Goal: Task Accomplishment & Management: Use online tool/utility

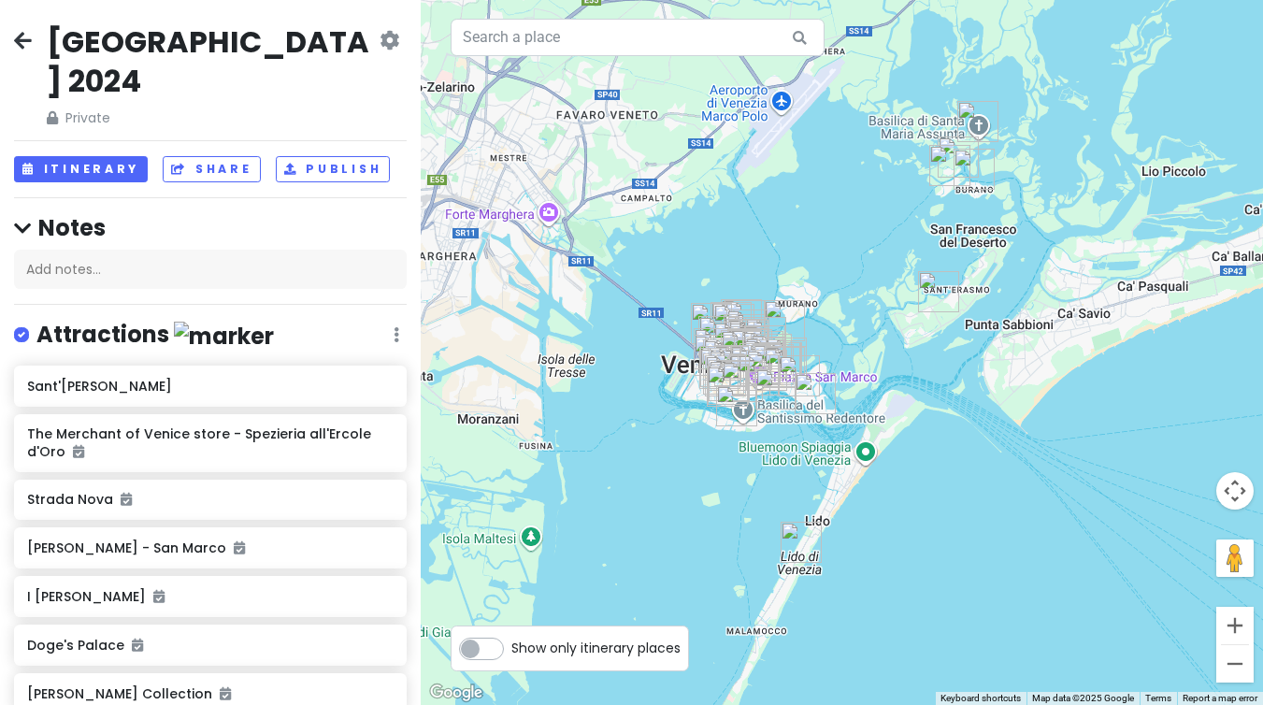
click at [27, 39] on icon at bounding box center [23, 40] width 18 height 15
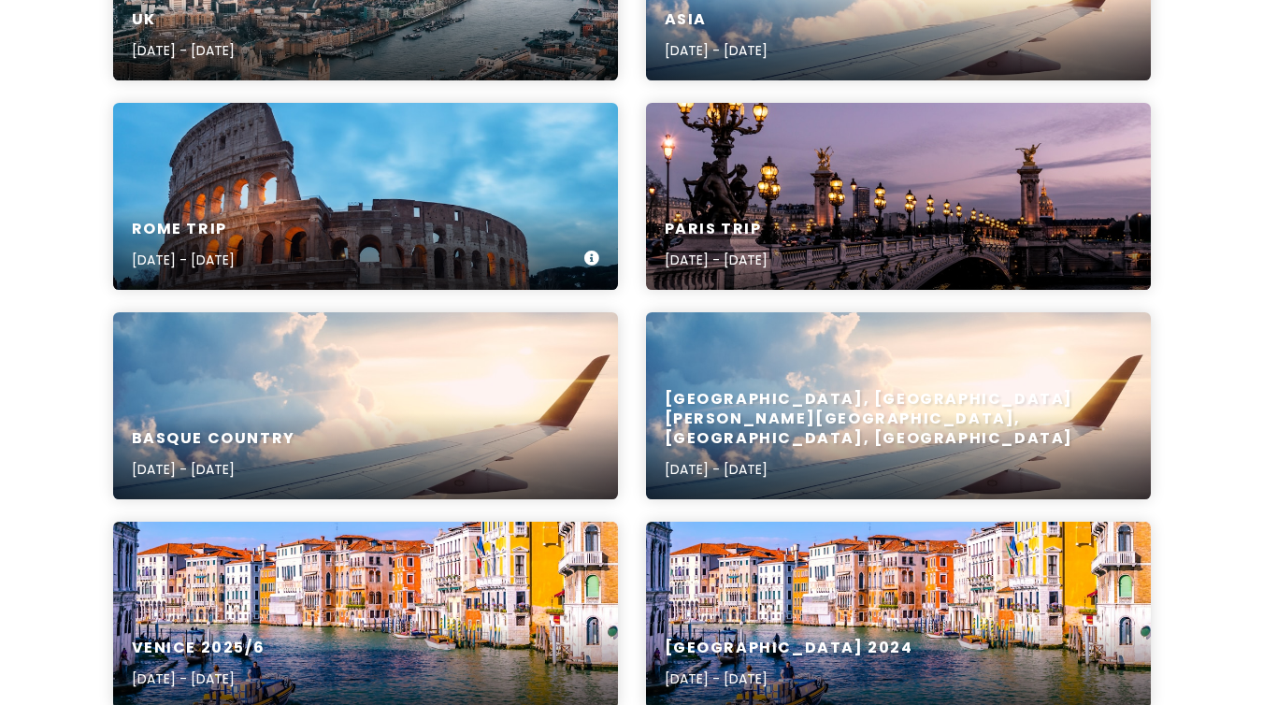
scroll to position [611, 0]
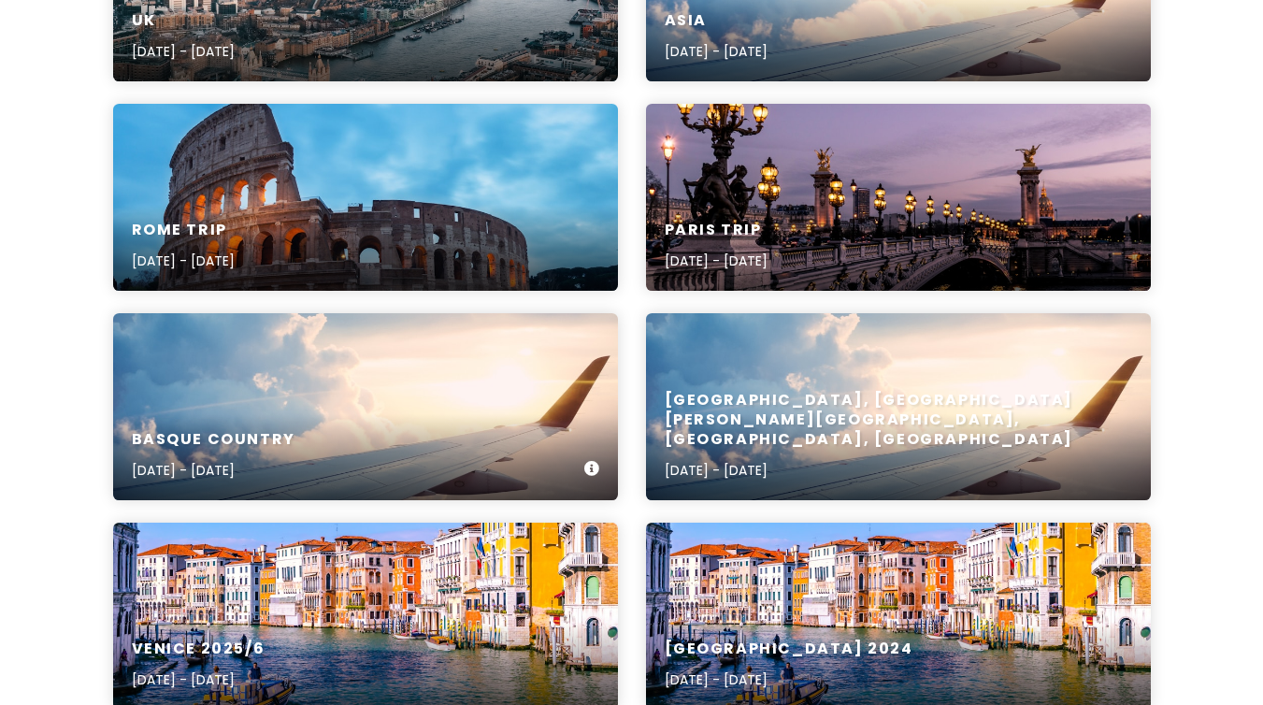
click at [351, 428] on div "Basque country [DATE] - [DATE]" at bounding box center [365, 455] width 505 height 89
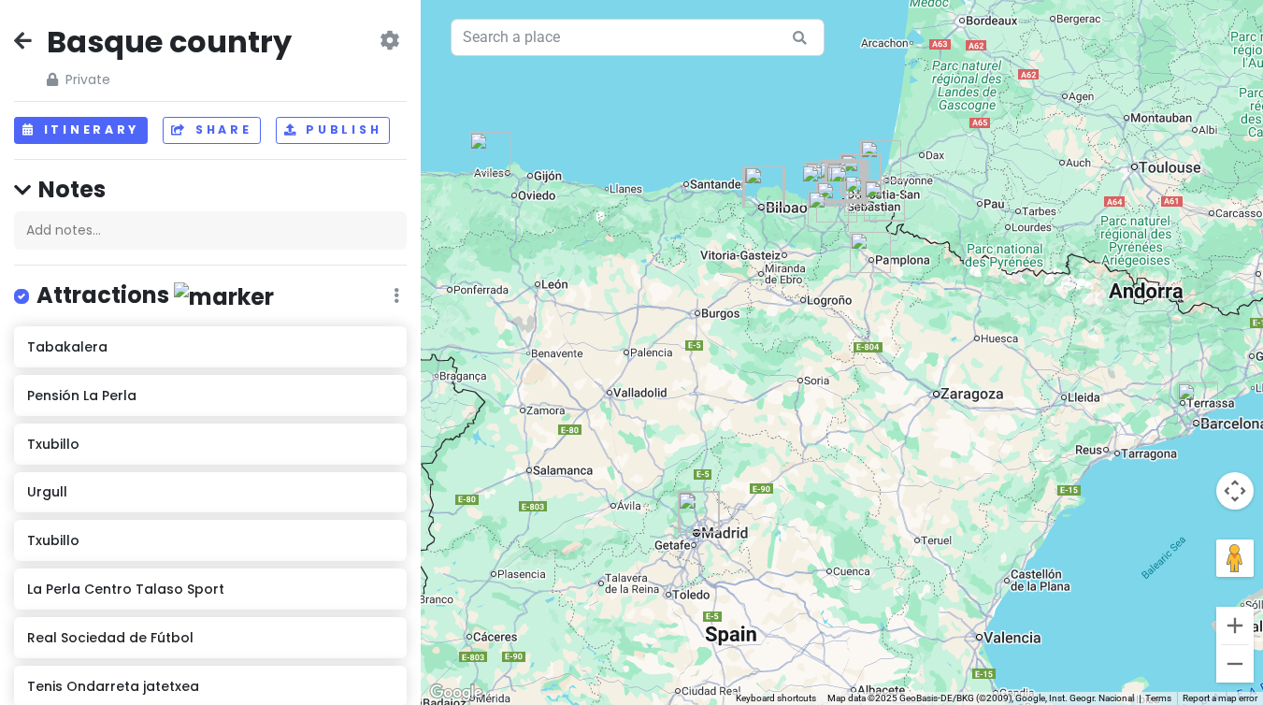
click at [925, 247] on div at bounding box center [842, 352] width 842 height 705
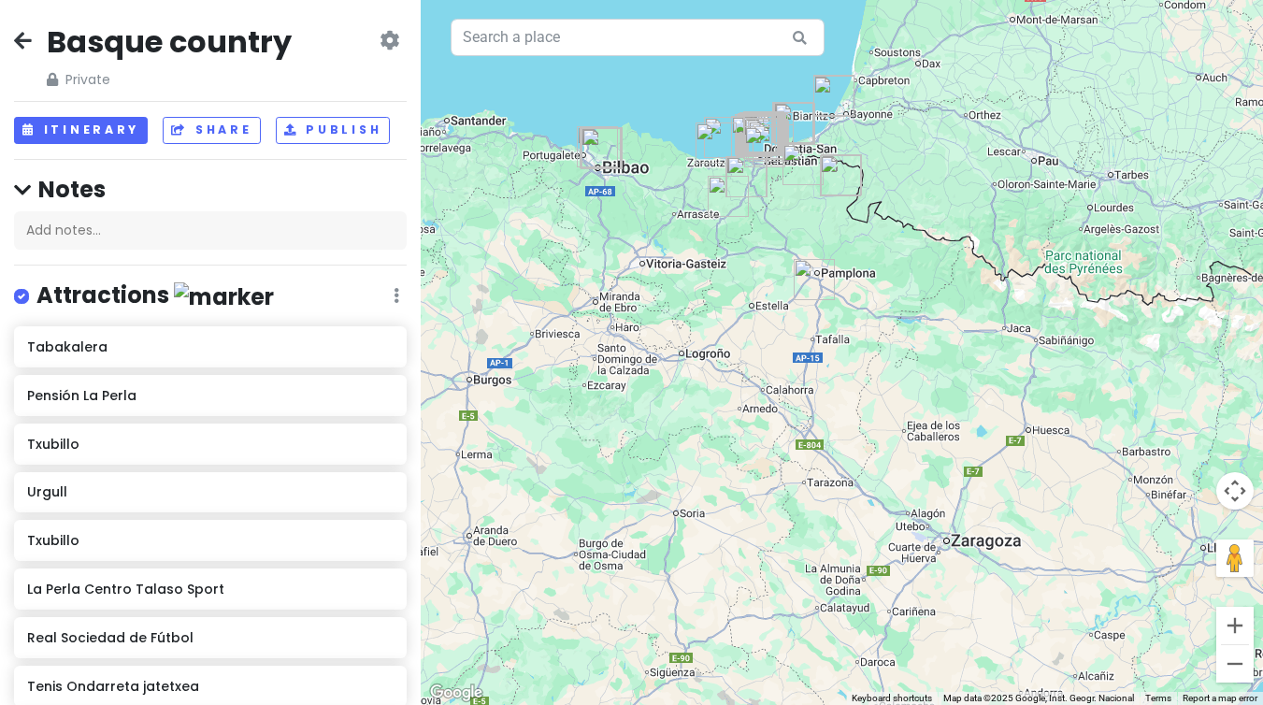
click at [864, 242] on div at bounding box center [842, 352] width 842 height 705
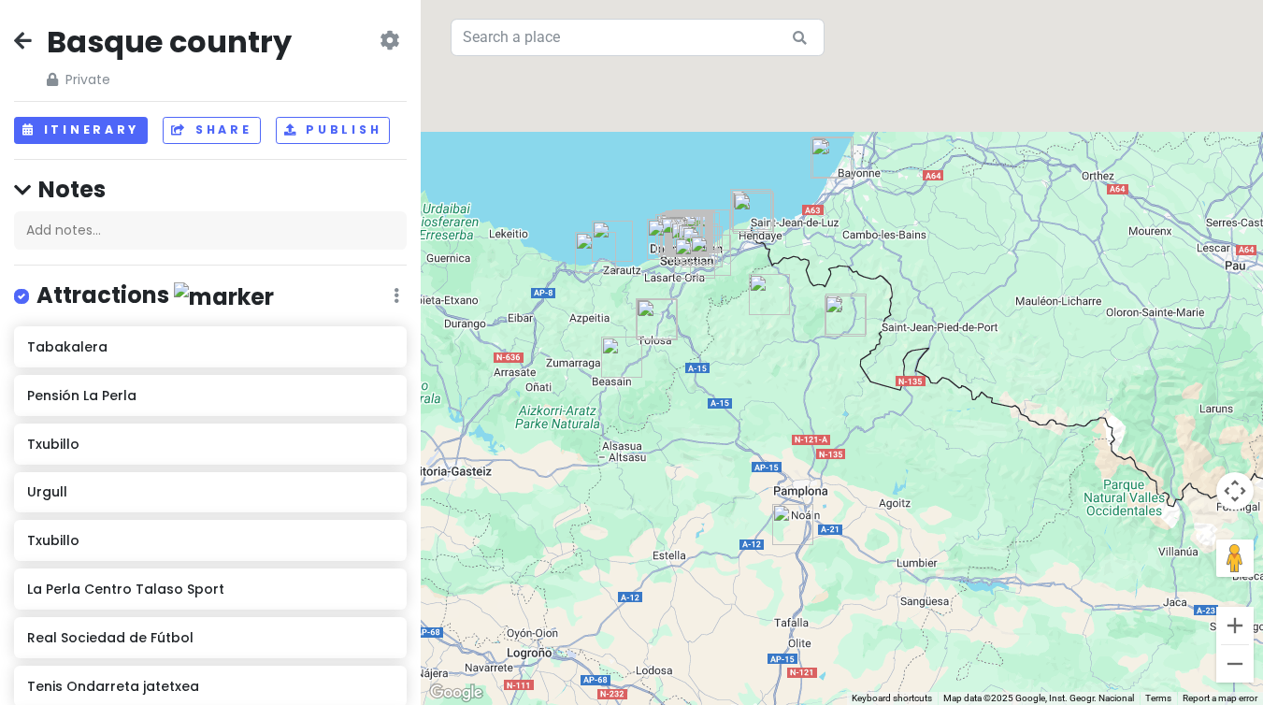
drag, startPoint x: 765, startPoint y: 184, endPoint x: 805, endPoint y: 420, distance: 238.8
click at [805, 420] on div at bounding box center [842, 352] width 842 height 705
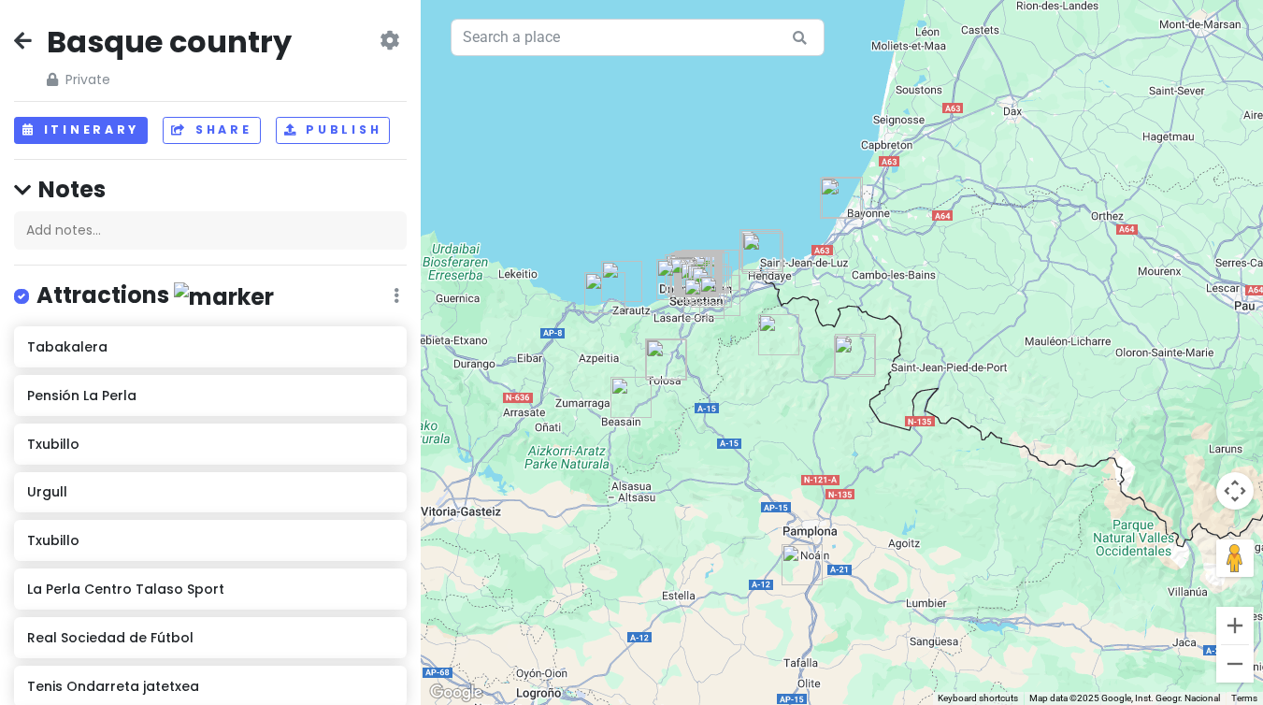
click at [737, 340] on div at bounding box center [842, 352] width 842 height 705
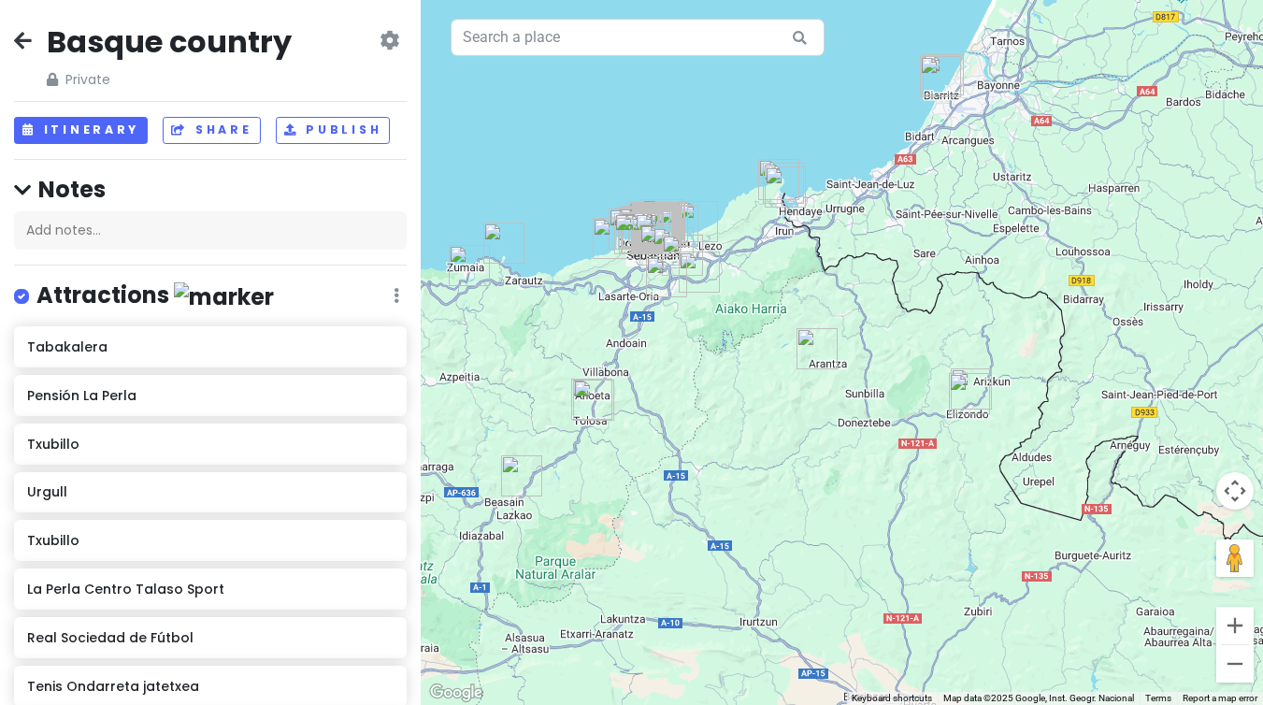
click at [711, 324] on div at bounding box center [842, 352] width 842 height 705
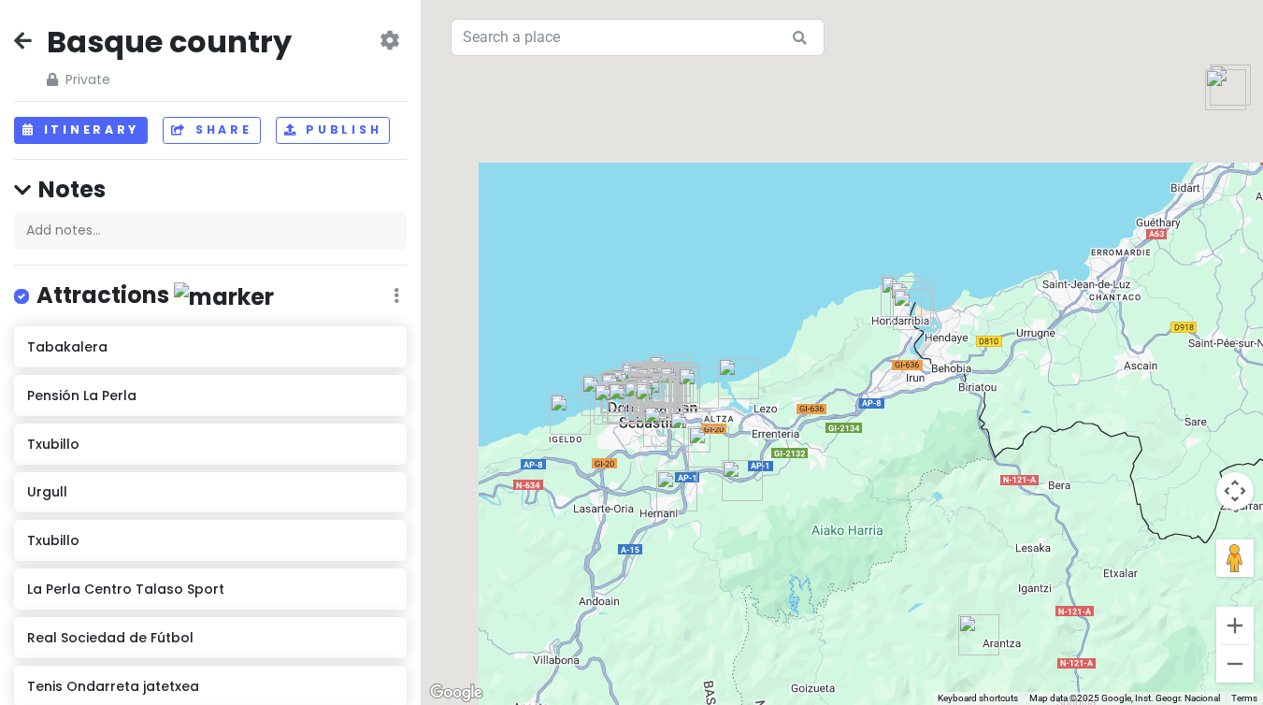
drag, startPoint x: 664, startPoint y: 302, endPoint x: 722, endPoint y: 547, distance: 251.6
click at [722, 547] on div at bounding box center [842, 352] width 842 height 705
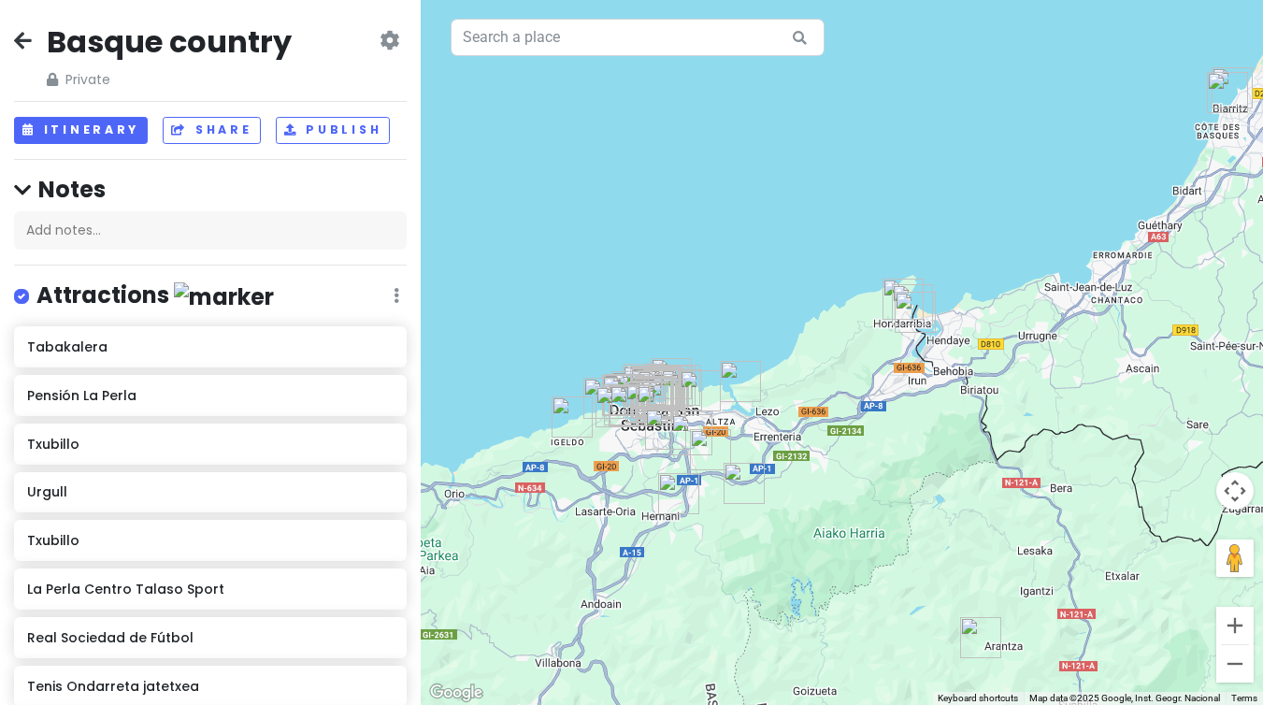
click at [730, 455] on img "Petritegi Bidea" at bounding box center [710, 449] width 41 height 41
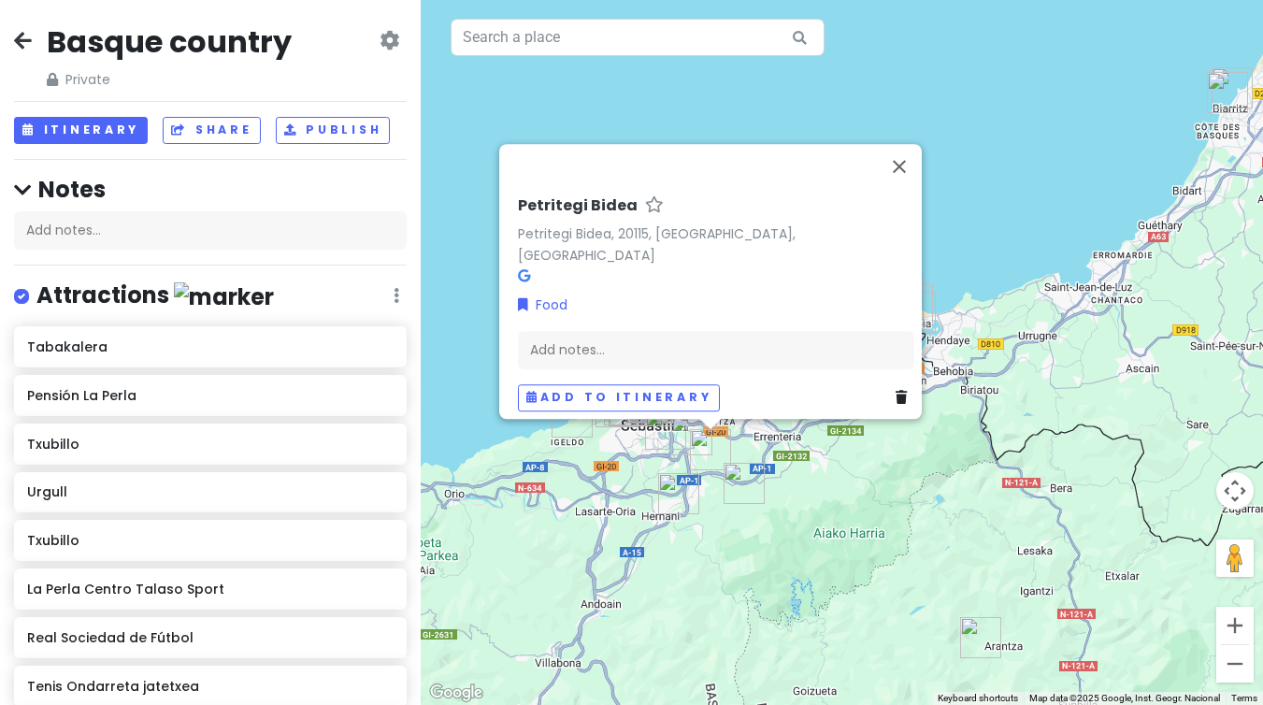
click at [730, 455] on img "Petritegi Bidea" at bounding box center [710, 449] width 41 height 41
click at [913, 170] on button "Close" at bounding box center [899, 166] width 45 height 45
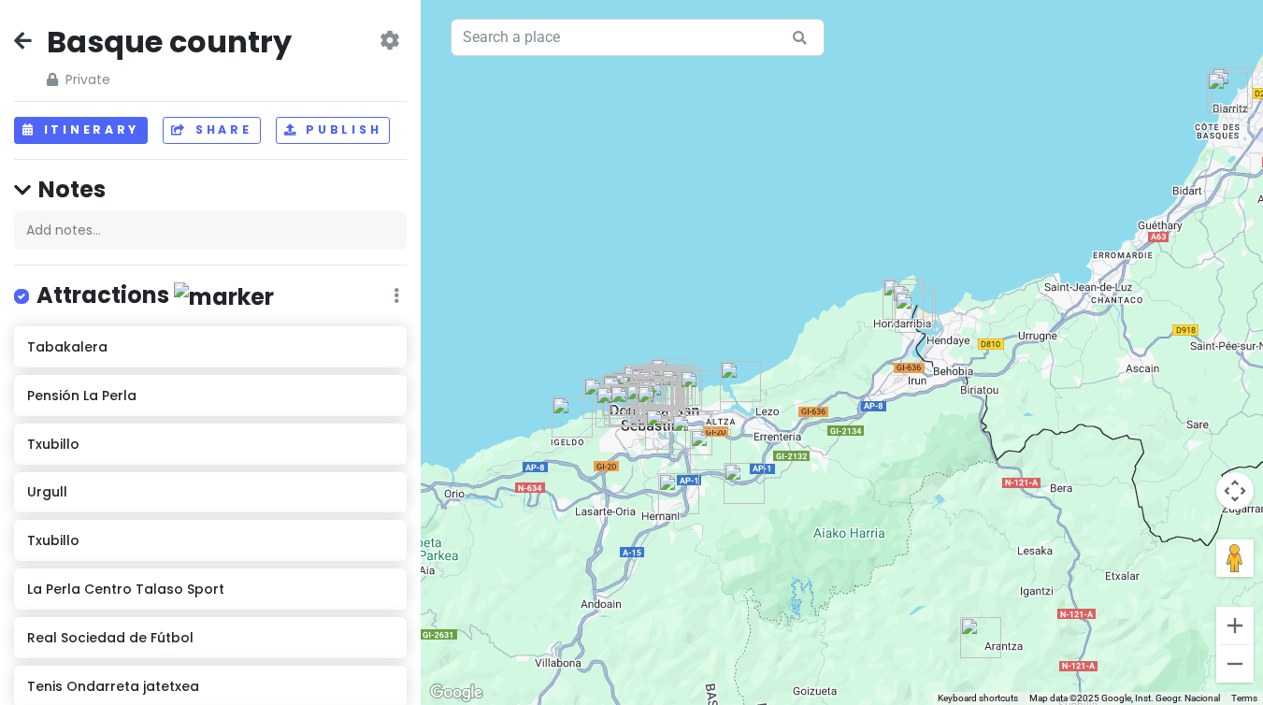
click at [631, 446] on div "To navigate, press the arrow keys." at bounding box center [842, 352] width 842 height 705
click at [631, 446] on div at bounding box center [842, 352] width 842 height 705
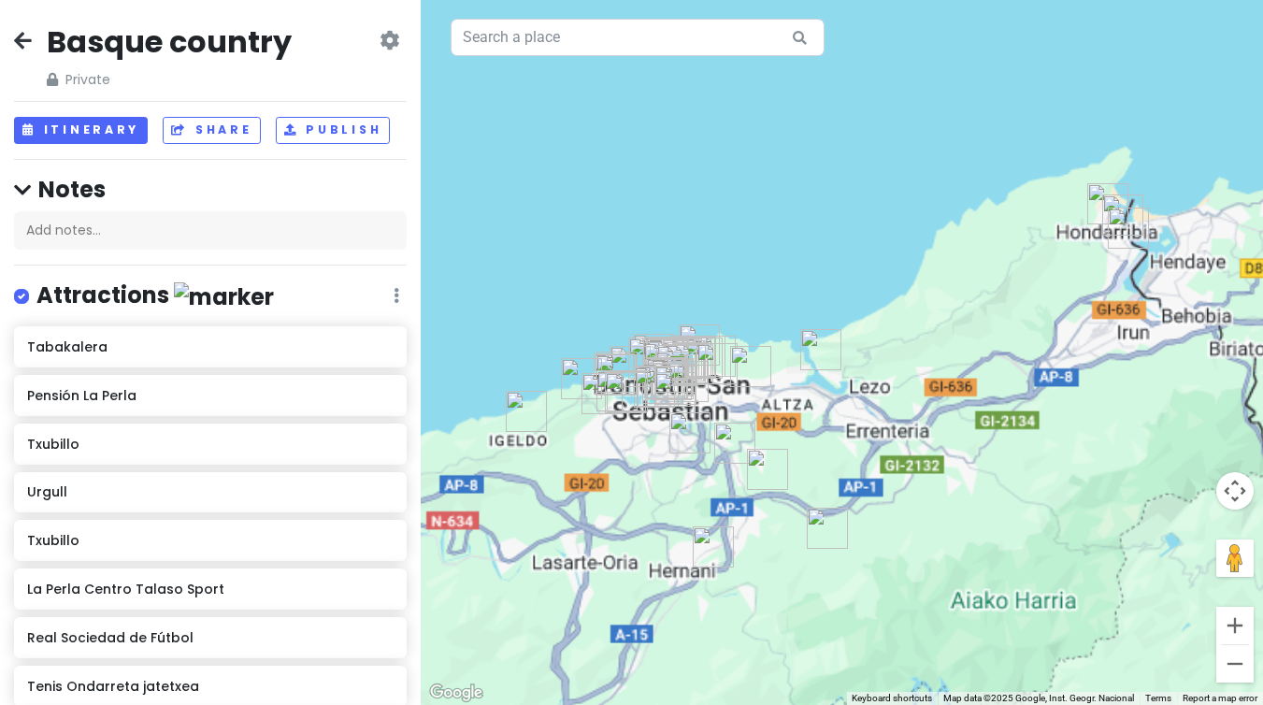
click at [631, 446] on div at bounding box center [842, 352] width 842 height 705
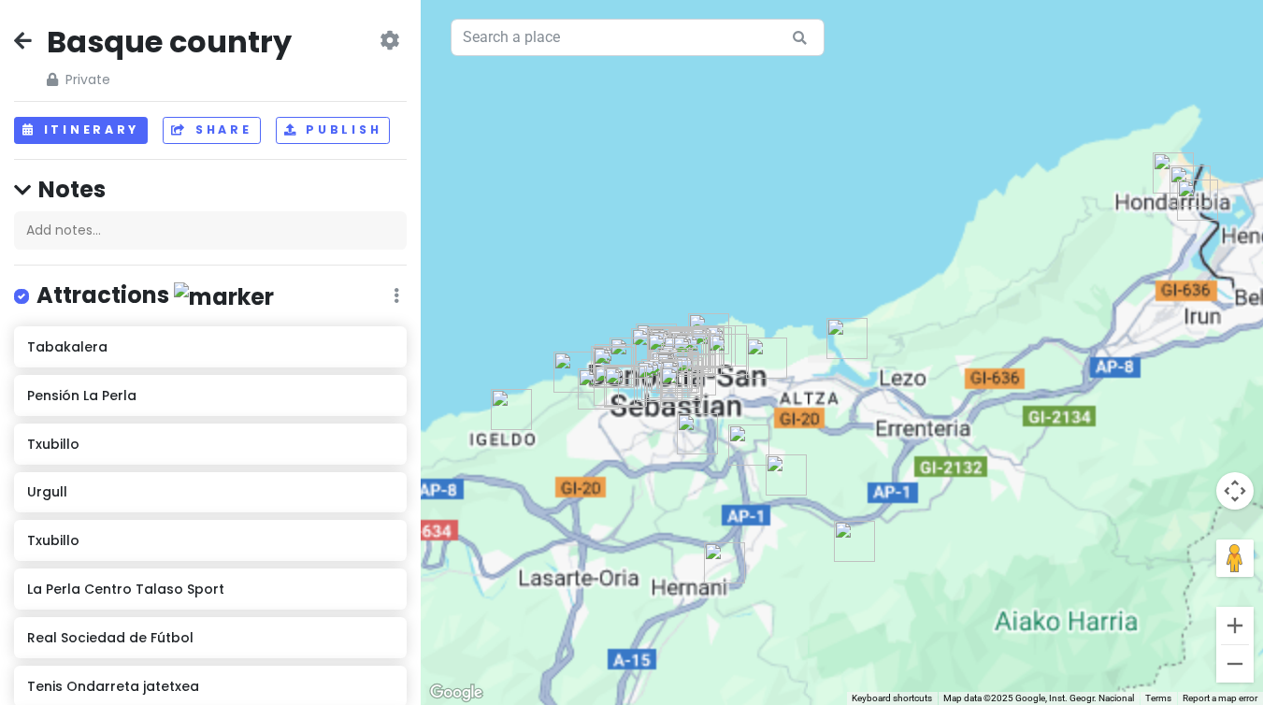
click at [631, 446] on div at bounding box center [842, 352] width 842 height 705
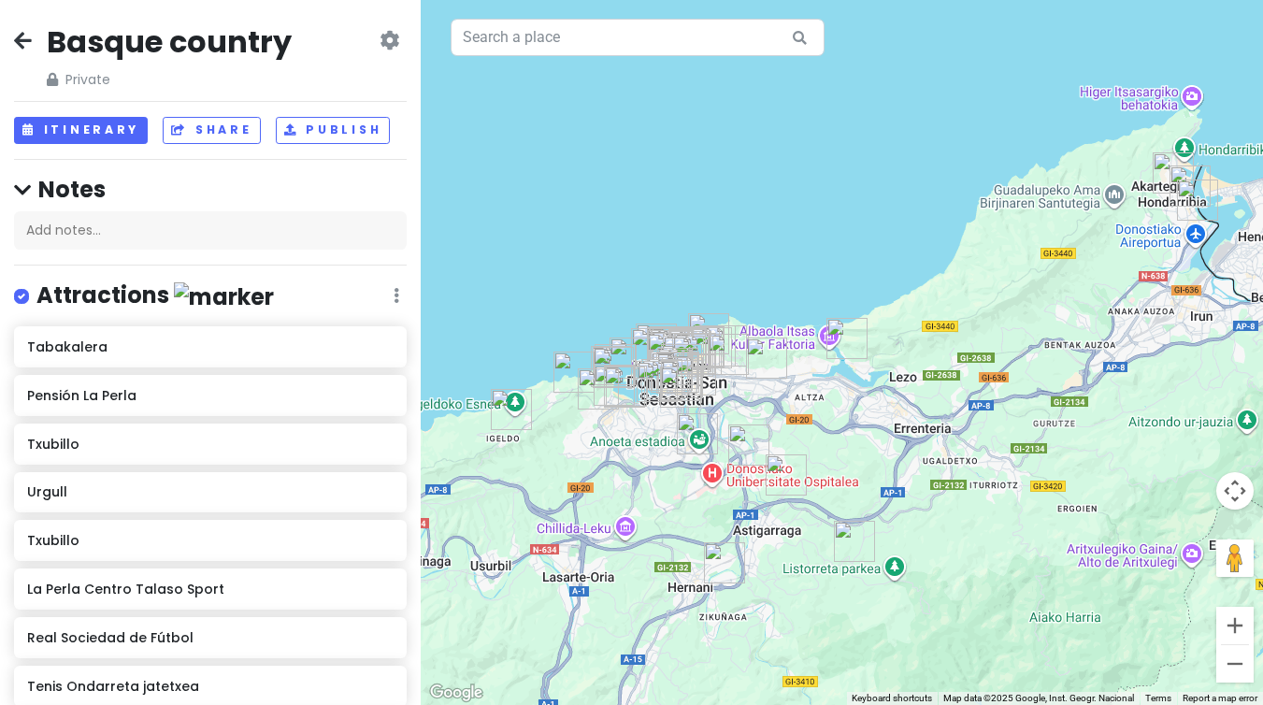
click at [631, 446] on div at bounding box center [842, 352] width 842 height 705
click at [658, 416] on div at bounding box center [842, 352] width 842 height 705
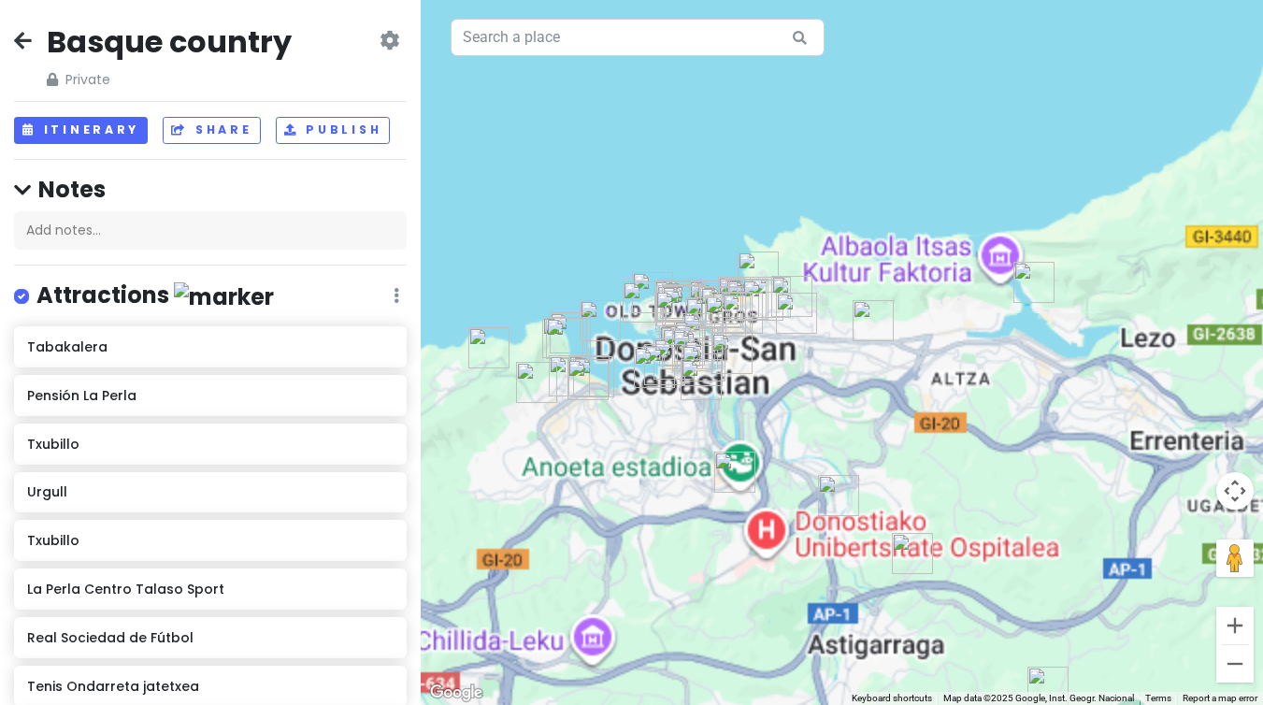
click at [658, 416] on div at bounding box center [842, 352] width 842 height 705
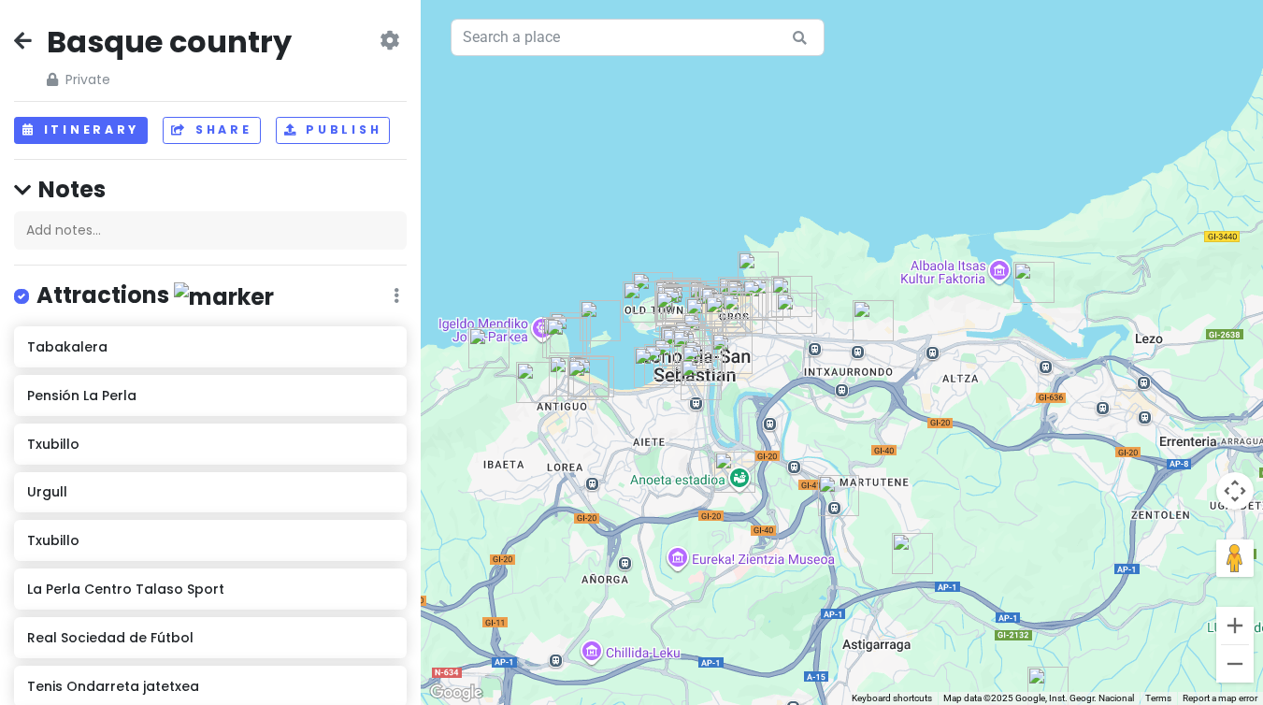
click at [658, 416] on div at bounding box center [842, 352] width 842 height 705
click at [774, 346] on div at bounding box center [842, 352] width 842 height 705
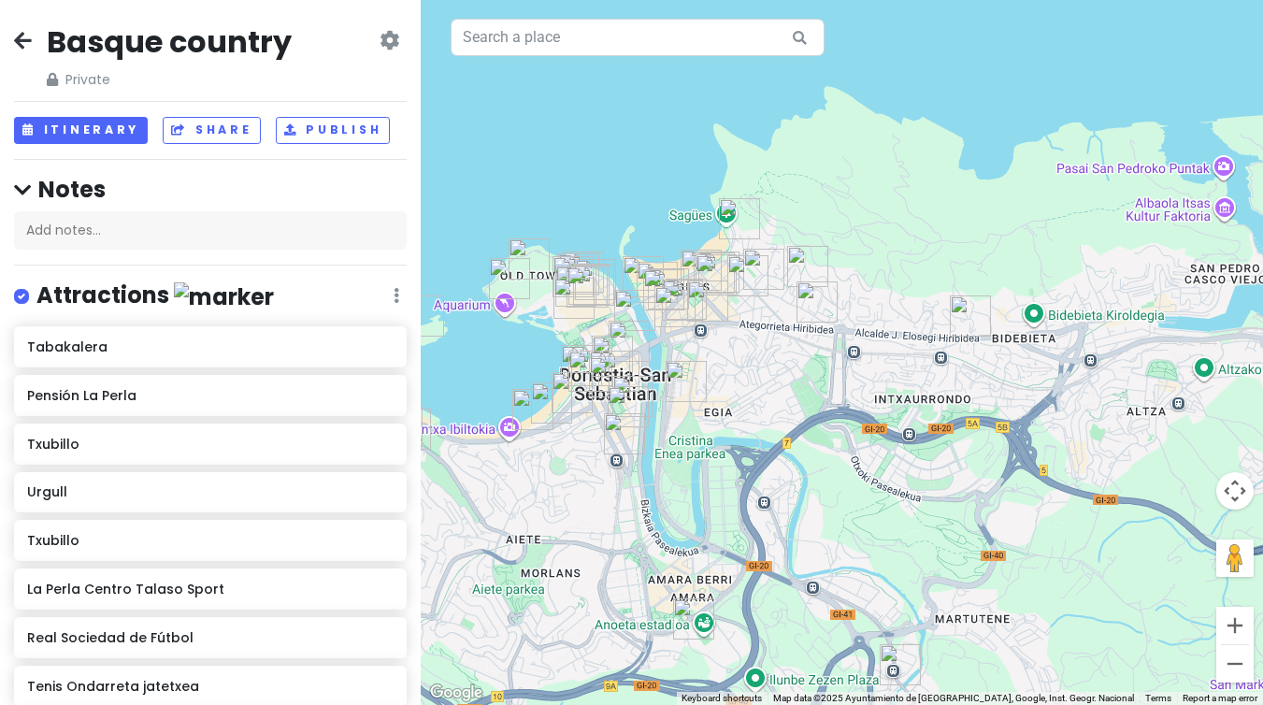
click at [750, 354] on div at bounding box center [842, 352] width 842 height 705
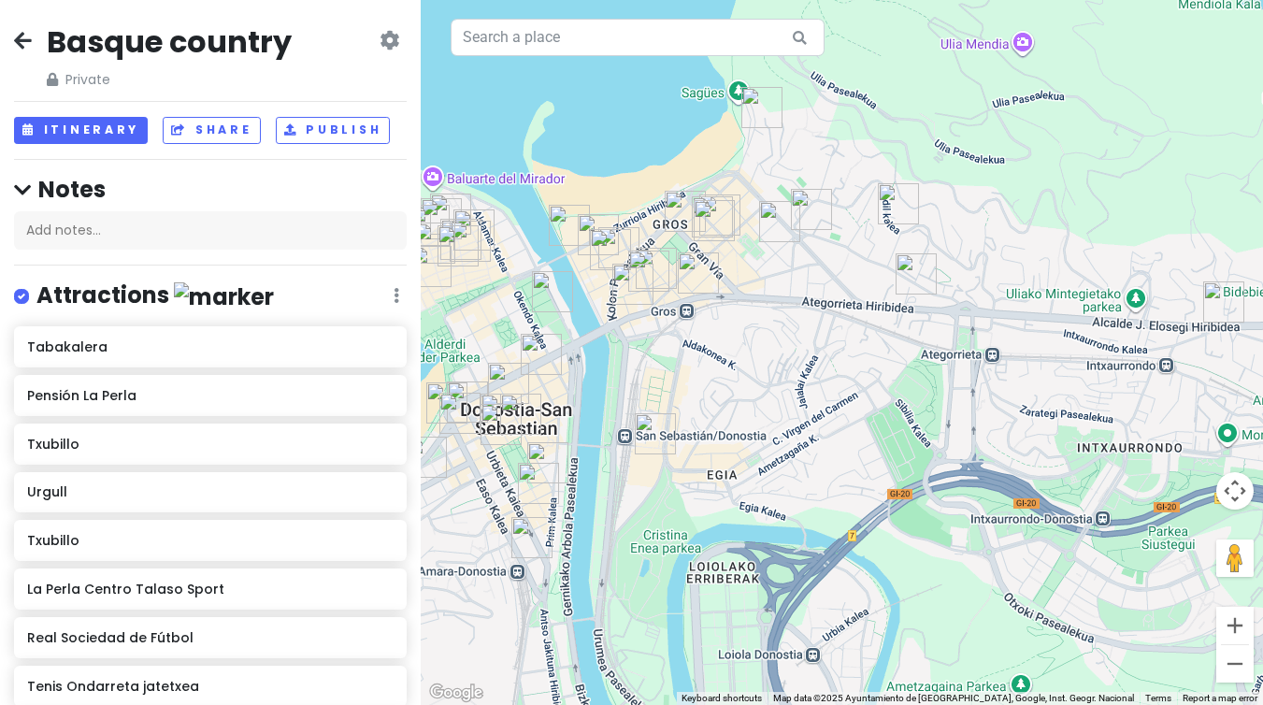
drag, startPoint x: 721, startPoint y: 350, endPoint x: 789, endPoint y: 394, distance: 81.1
click at [789, 394] on div at bounding box center [842, 352] width 842 height 705
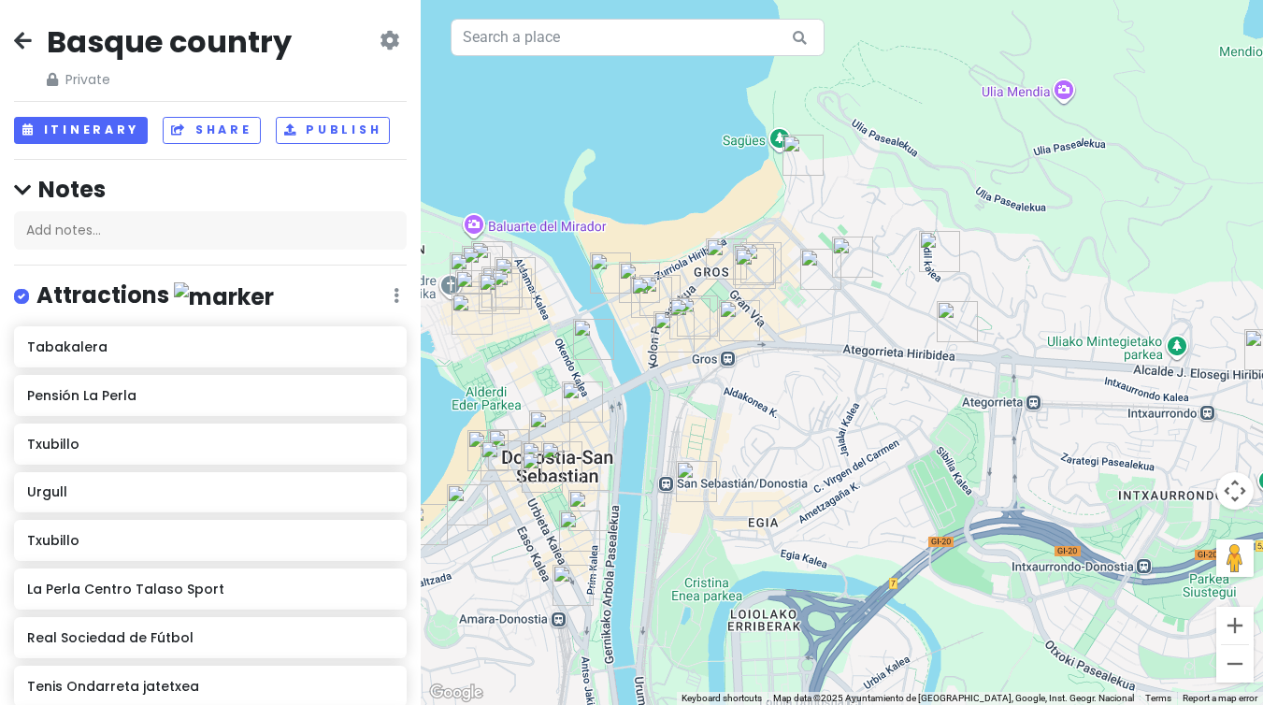
click at [780, 310] on div at bounding box center [842, 352] width 842 height 705
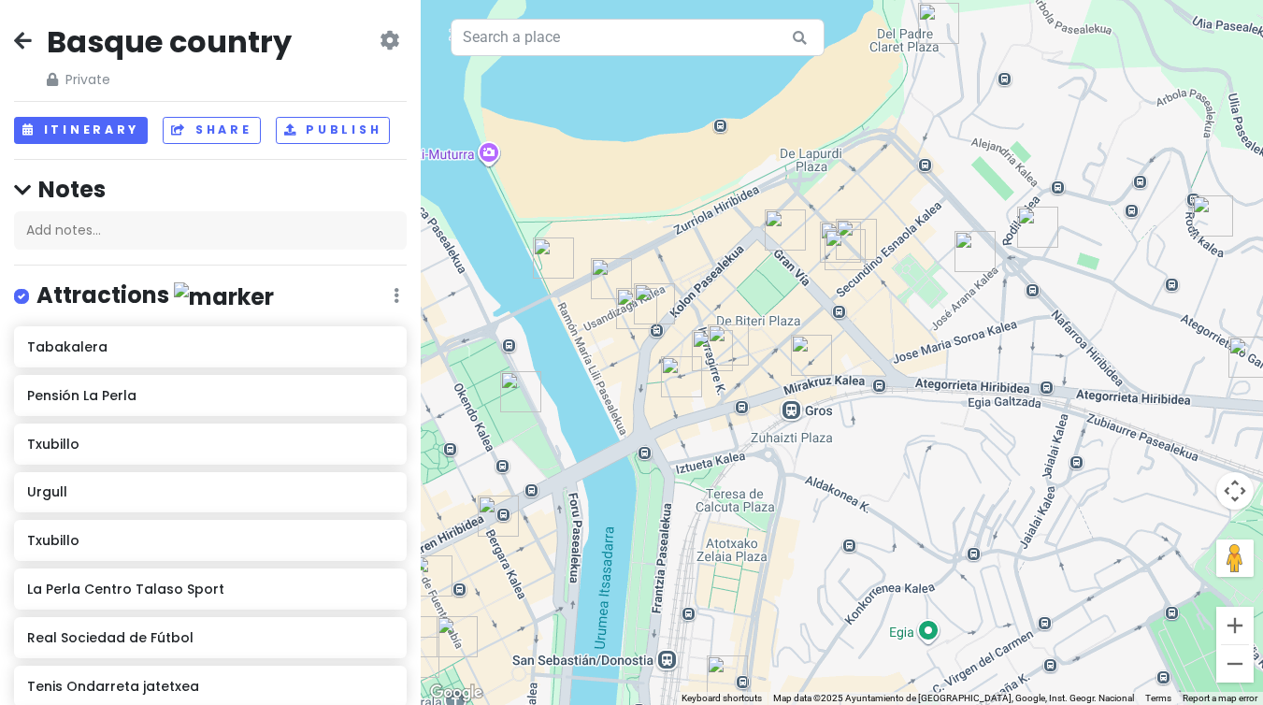
drag, startPoint x: 736, startPoint y: 330, endPoint x: 868, endPoint y: 336, distance: 131.9
click at [868, 336] on div at bounding box center [842, 352] width 842 height 705
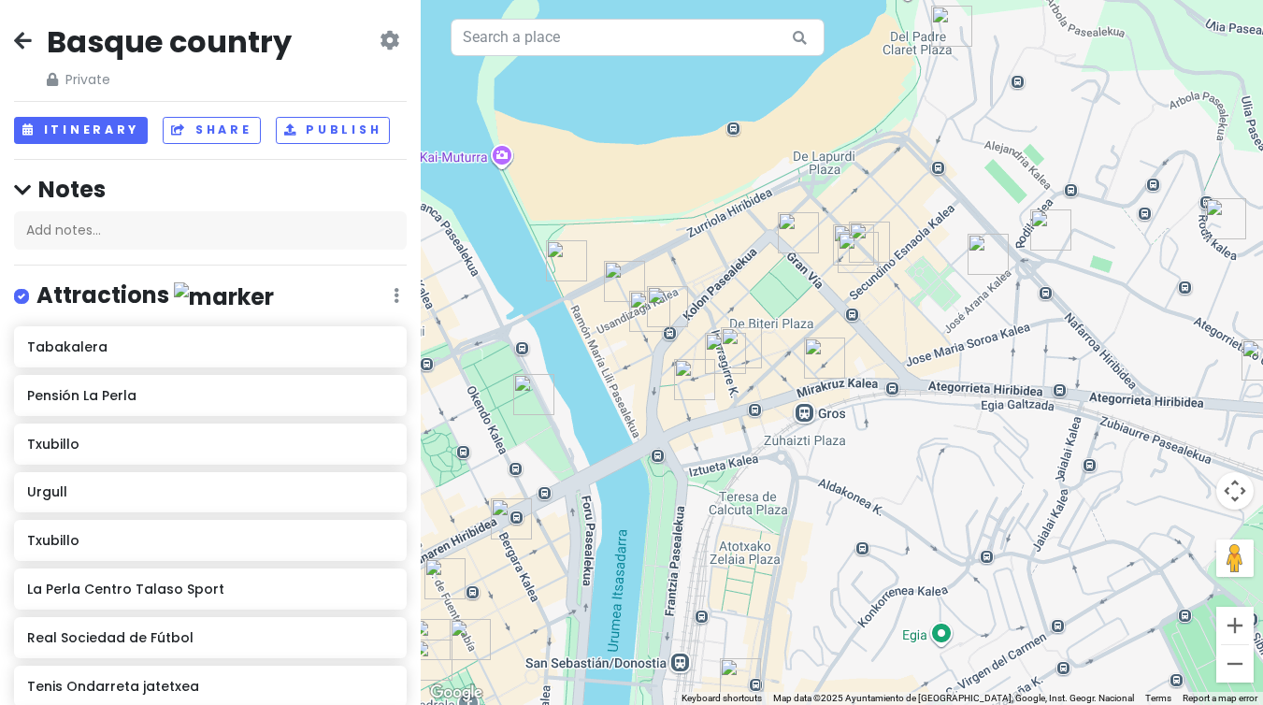
click at [631, 346] on div at bounding box center [842, 352] width 842 height 705
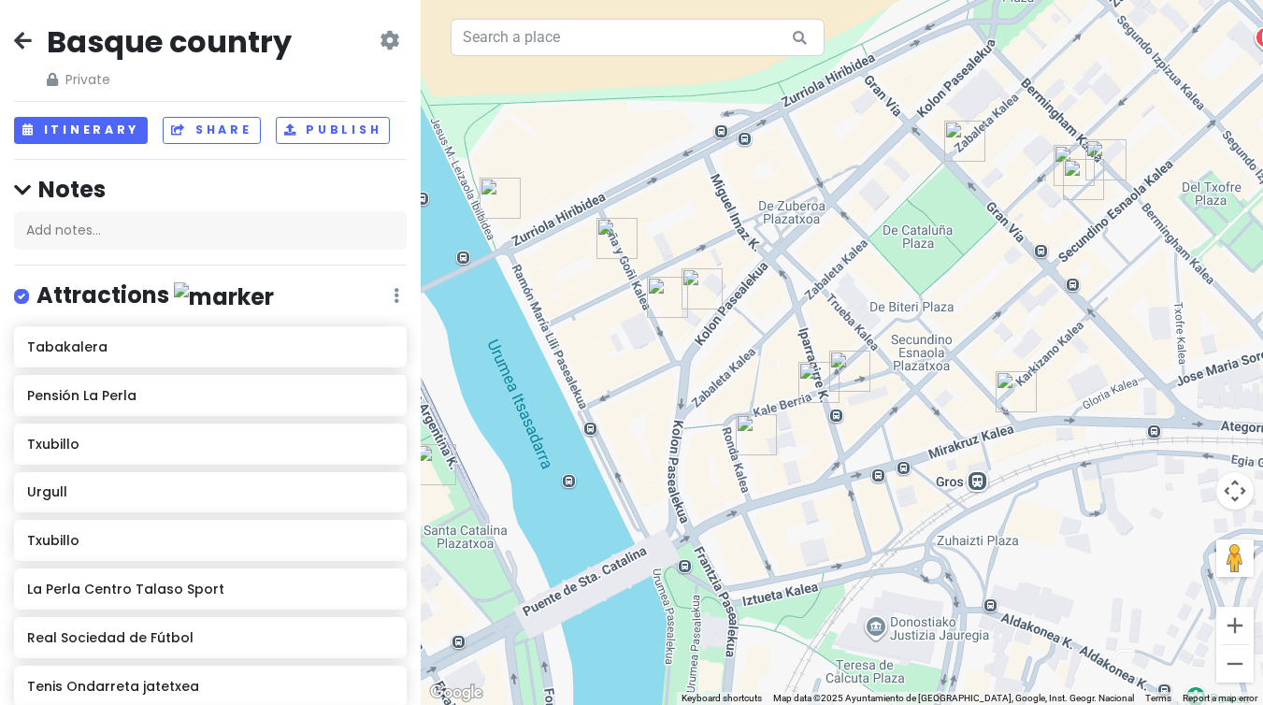
click at [729, 404] on div at bounding box center [842, 352] width 842 height 705
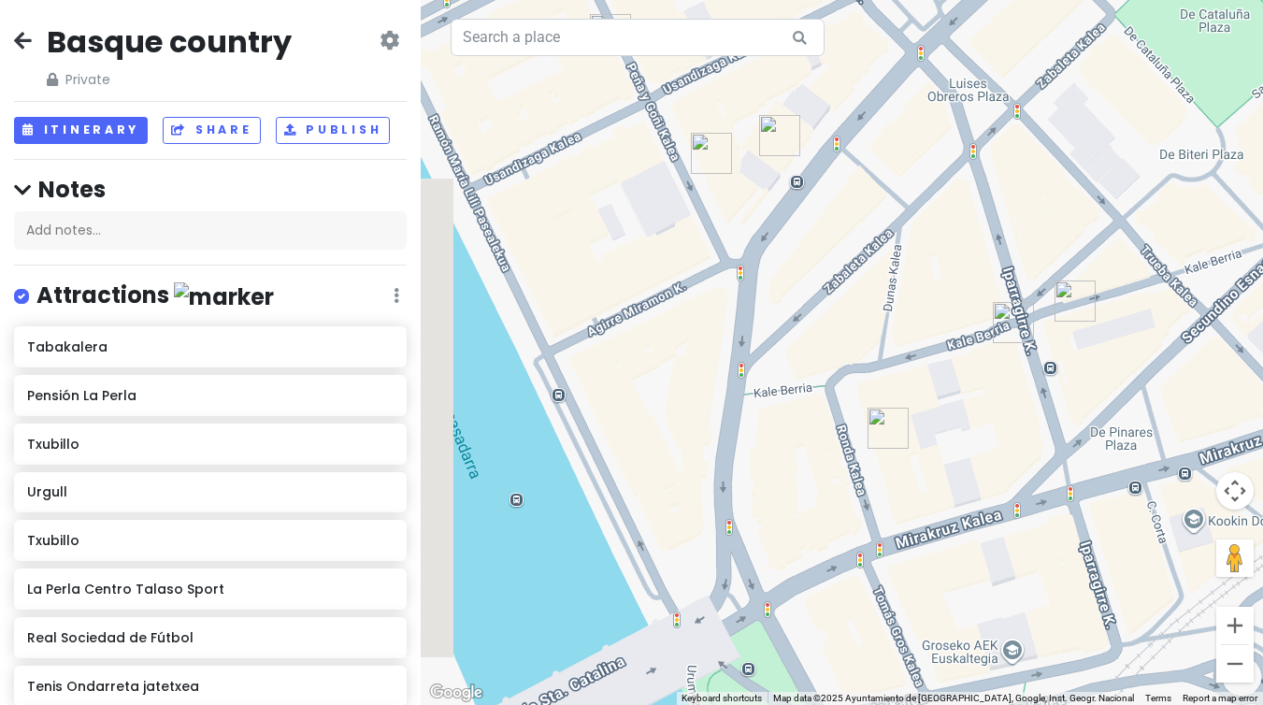
drag, startPoint x: 522, startPoint y: 279, endPoint x: 635, endPoint y: 221, distance: 126.2
click at [635, 221] on div at bounding box center [842, 352] width 842 height 705
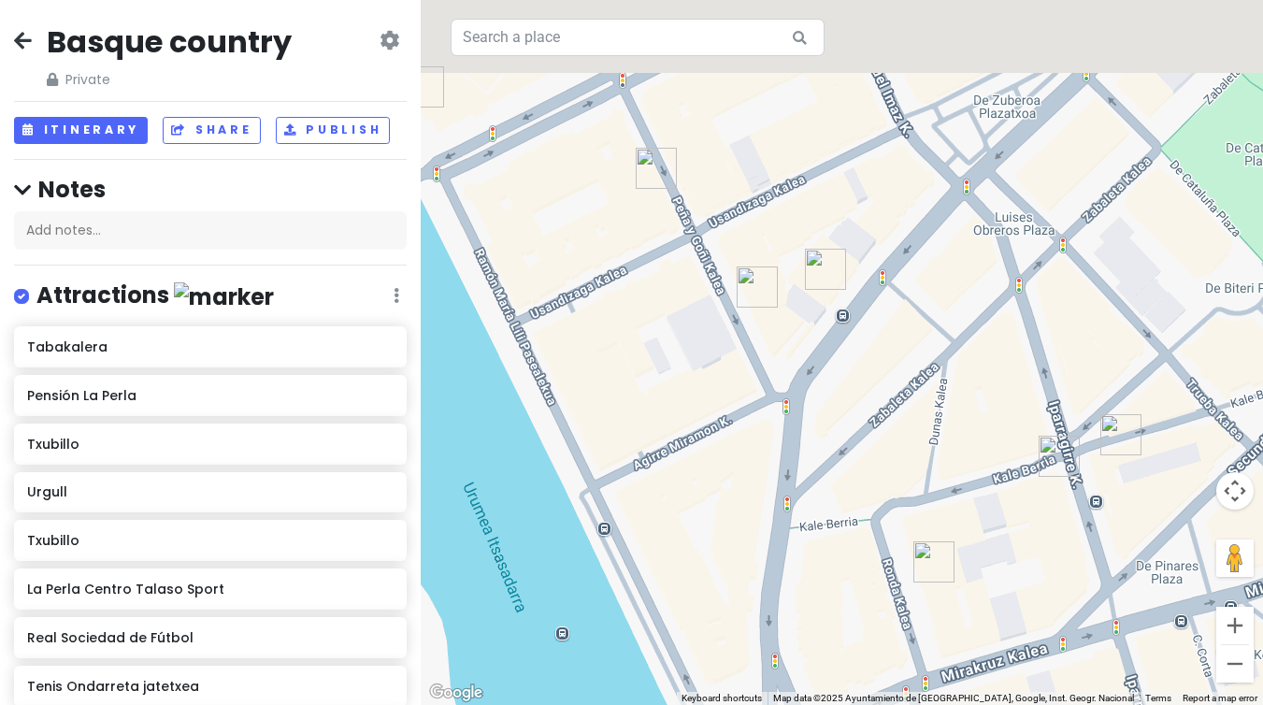
drag, startPoint x: 597, startPoint y: 90, endPoint x: 641, endPoint y: 222, distance: 139.8
click at [641, 222] on div at bounding box center [842, 352] width 842 height 705
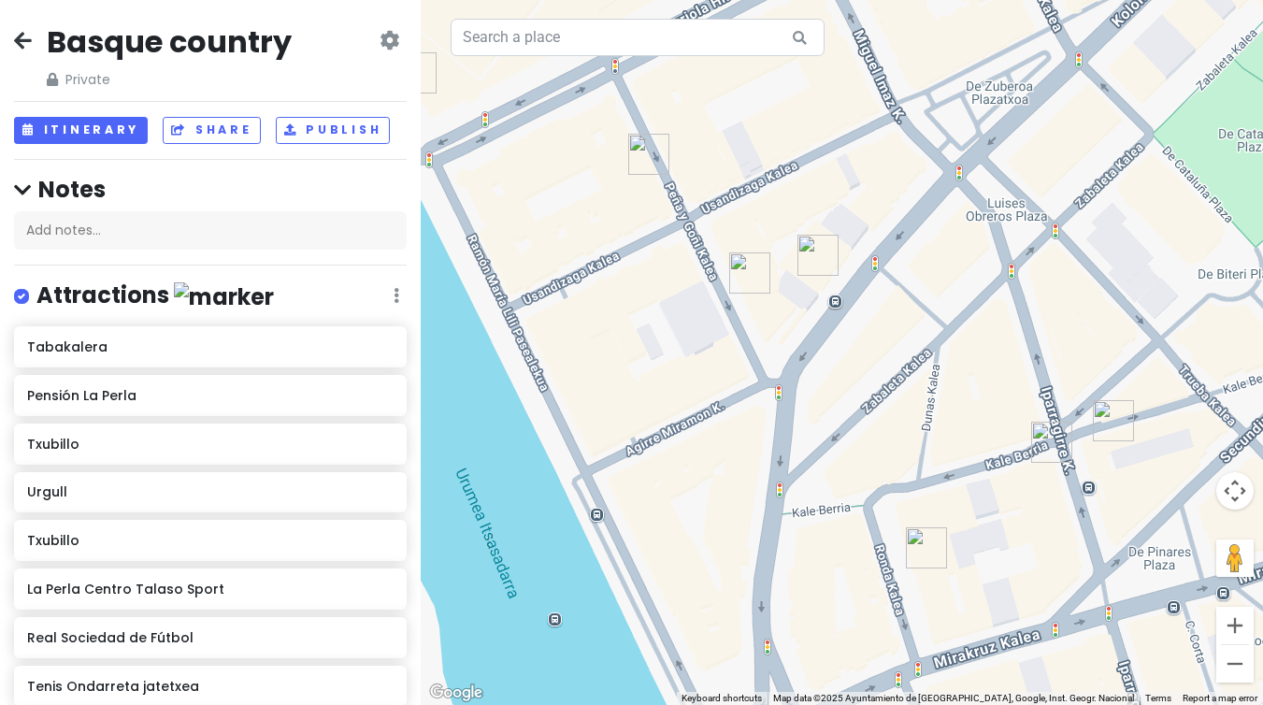
click at [645, 161] on img "Basqueland Izakaia" at bounding box center [648, 154] width 41 height 41
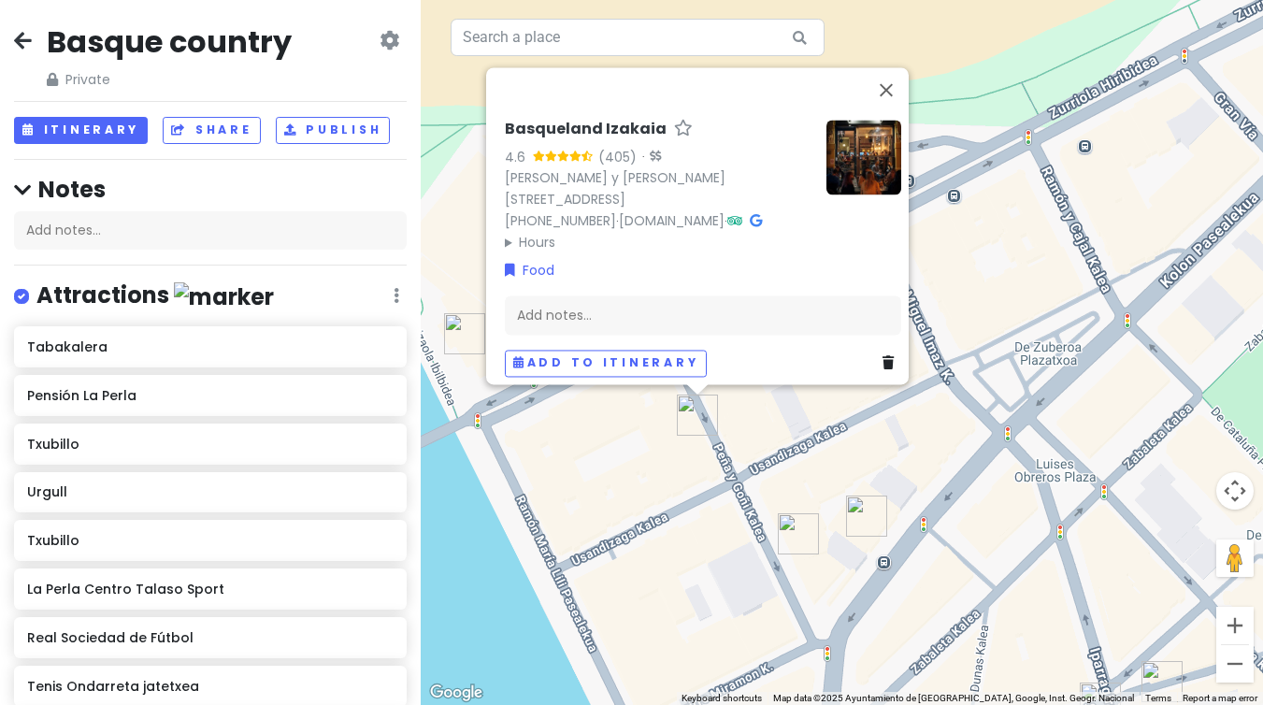
click at [633, 430] on div "[GEOGRAPHIC_DATA] 4.6 (405) · [PERSON_NAME] y [PERSON_NAME][STREET_ADDRESS] [PH…" at bounding box center [842, 352] width 842 height 705
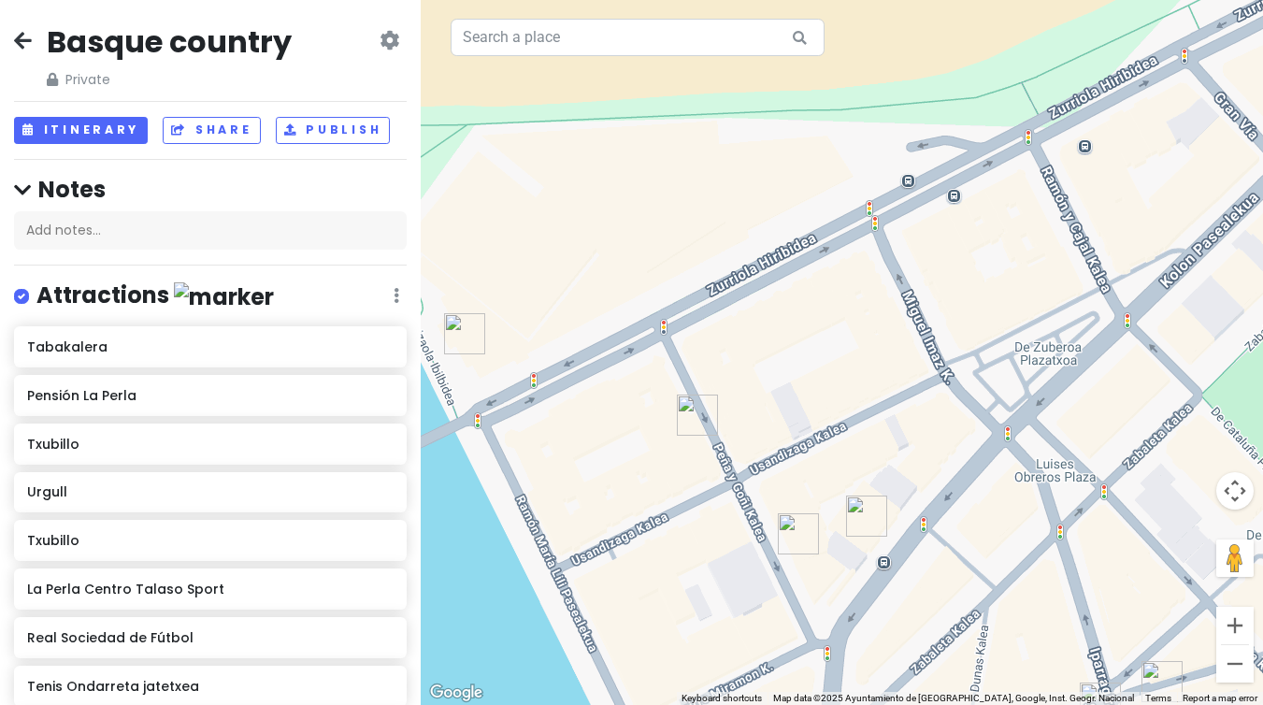
click at [643, 434] on div at bounding box center [842, 352] width 842 height 705
click at [478, 338] on img "Muka" at bounding box center [464, 333] width 41 height 41
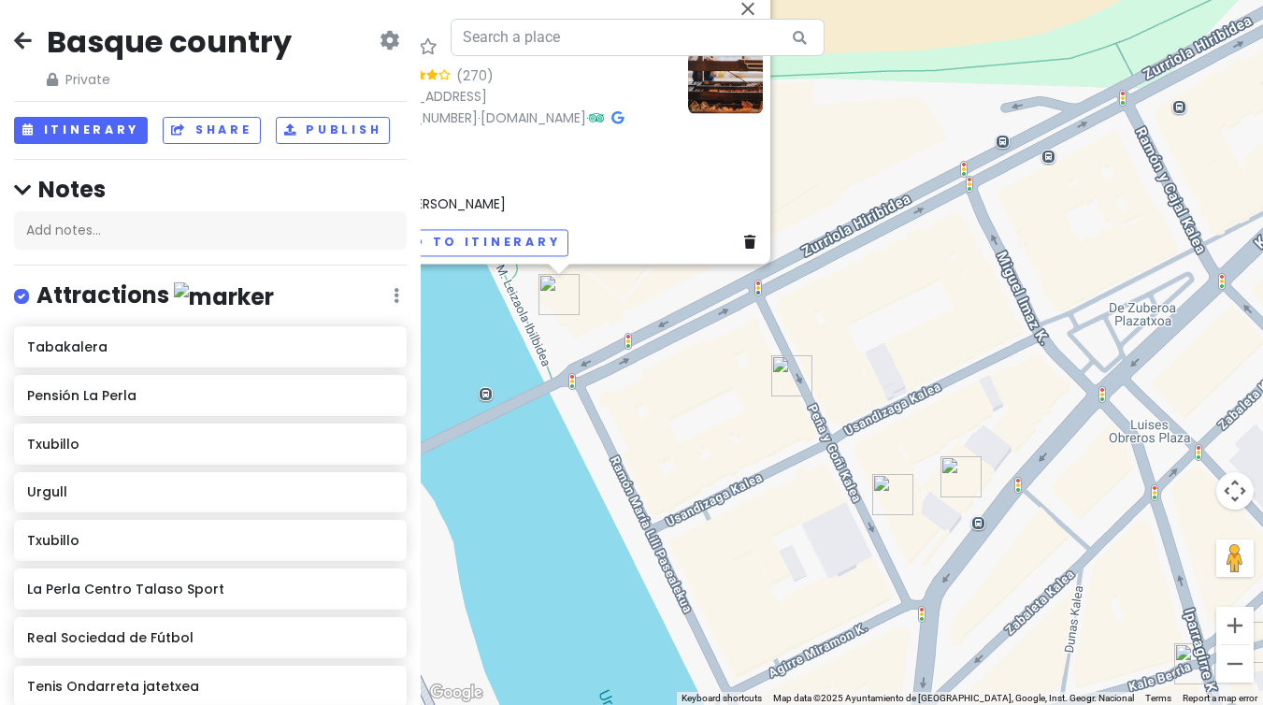
drag, startPoint x: 878, startPoint y: 484, endPoint x: 722, endPoint y: 371, distance: 192.0
click at [722, 371] on div "Muka 4.1 (270) [STREET_ADDRESS] [PHONE_NUMBER] · [DOMAIN_NAME] · Hours [DATE] C…" at bounding box center [842, 352] width 842 height 705
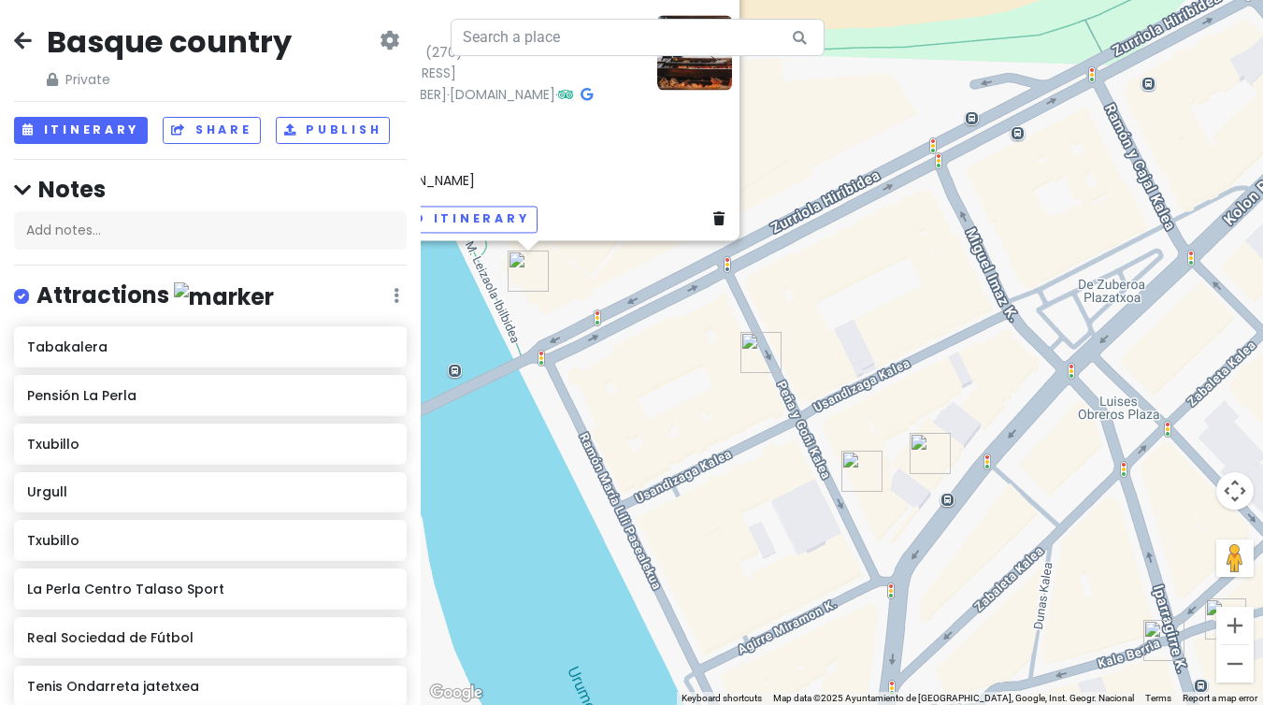
drag, startPoint x: 722, startPoint y: 371, endPoint x: 707, endPoint y: 353, distance: 23.8
click at [707, 353] on div "Muka 4.1 (270) [STREET_ADDRESS] [PHONE_NUMBER] · [DOMAIN_NAME] · Hours [DATE] C…" at bounding box center [842, 352] width 842 height 705
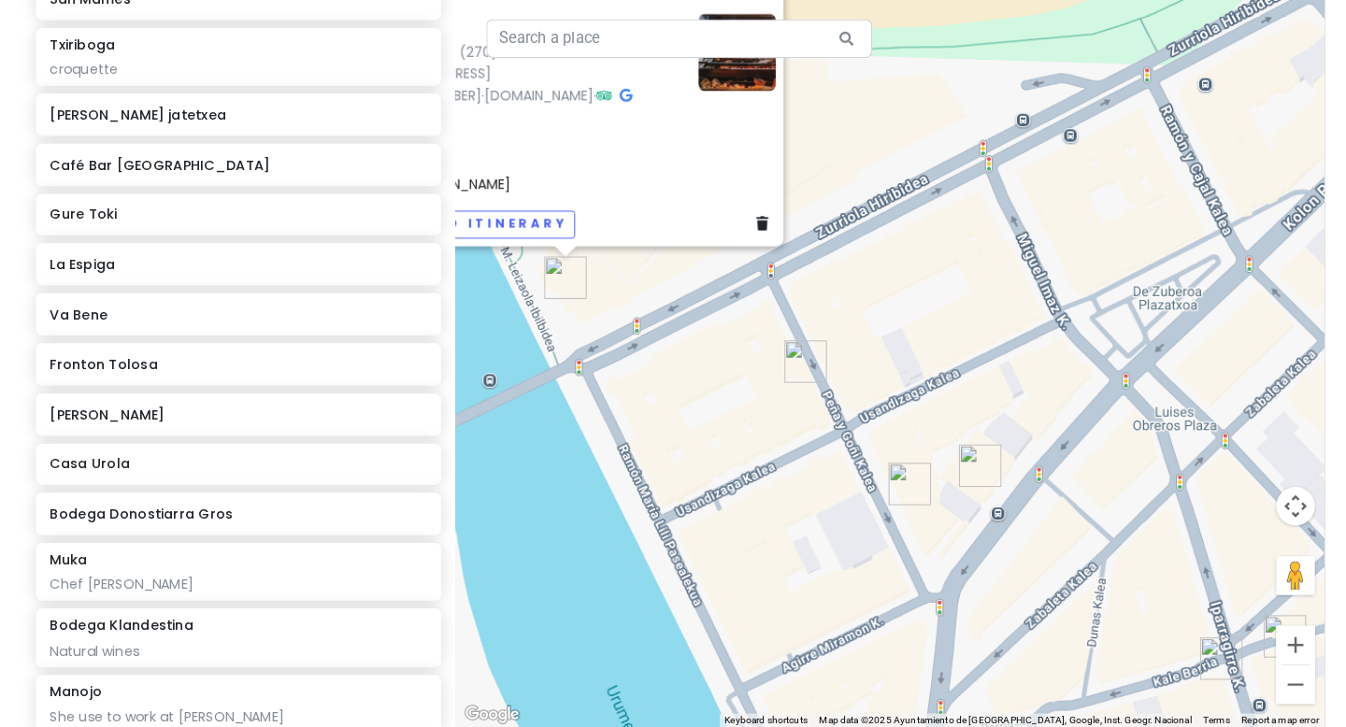
scroll to position [3167, 0]
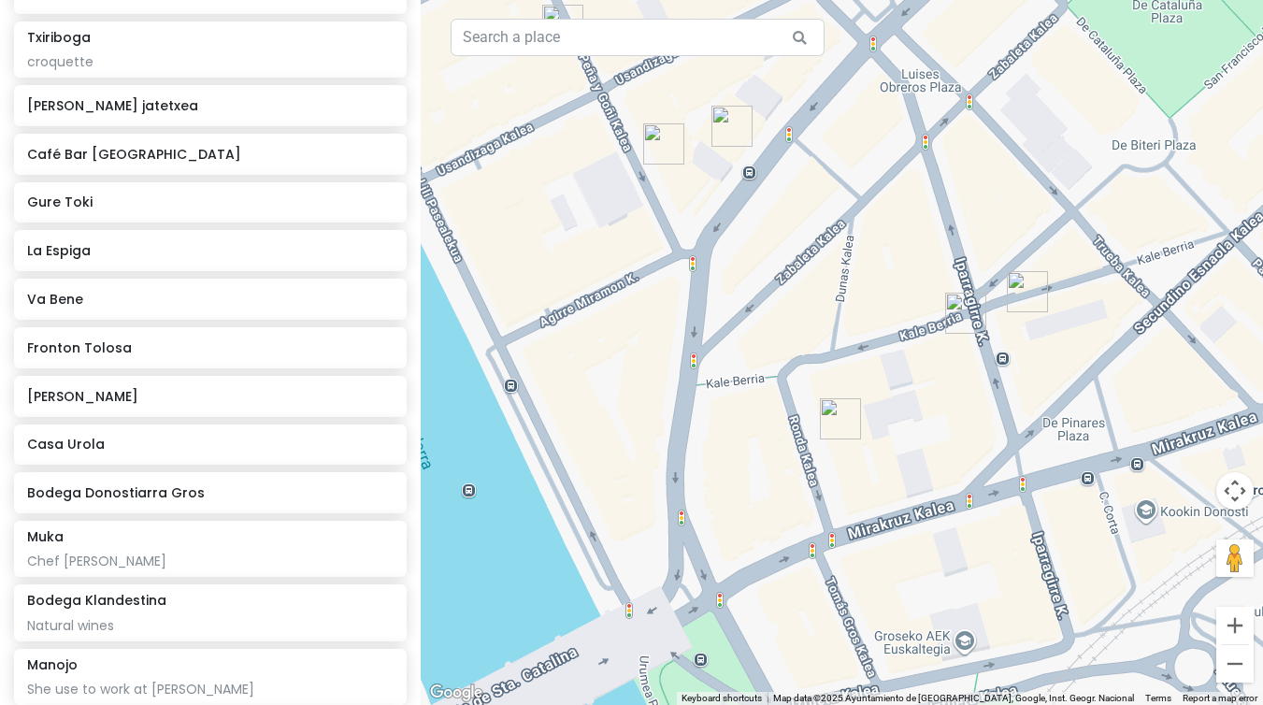
drag, startPoint x: 1012, startPoint y: 450, endPoint x: 815, endPoint y: 122, distance: 382.8
click at [815, 122] on div "Muka 4.1 (270) [STREET_ADDRESS] [PHONE_NUMBER] · [DOMAIN_NAME] · Hours [DATE] C…" at bounding box center [842, 352] width 842 height 705
click at [847, 424] on img "Bar Desy" at bounding box center [840, 416] width 41 height 41
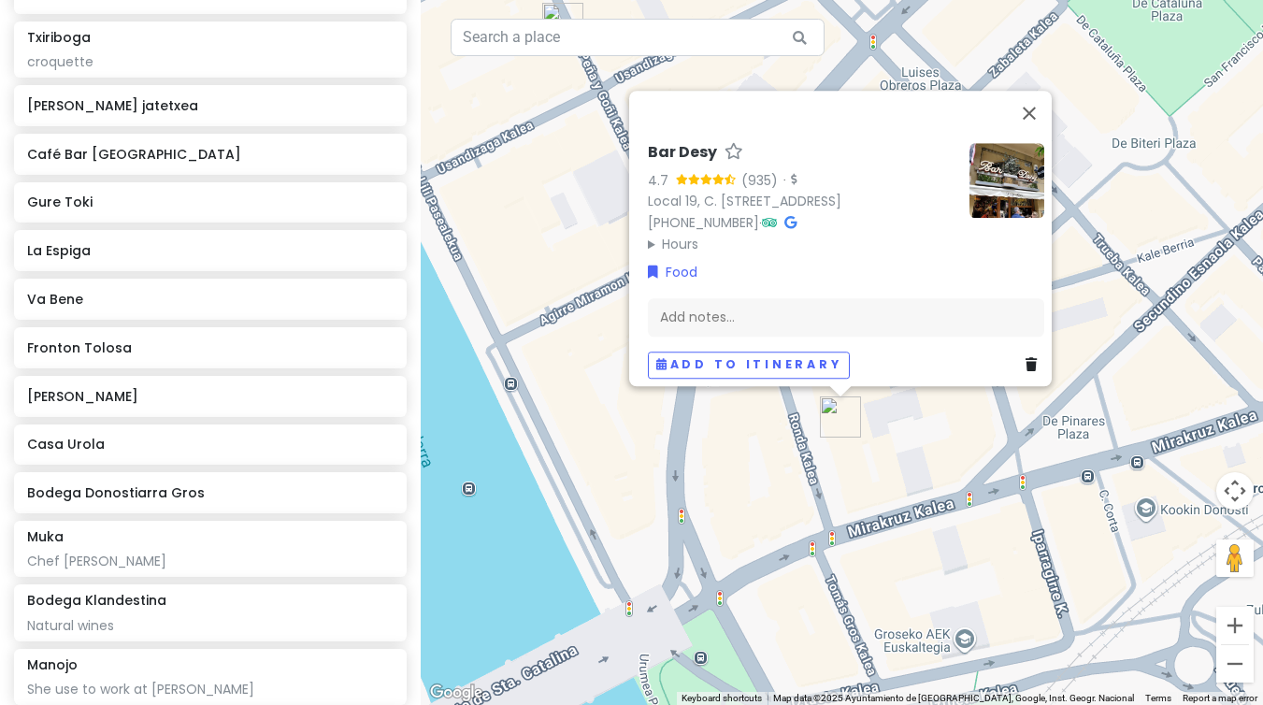
click at [895, 451] on div "Bar Desy 4.7 (935) · Local 19, C. [STREET_ADDRESS] [PHONE_NUMBER] · Hours [DATE…" at bounding box center [842, 352] width 842 height 705
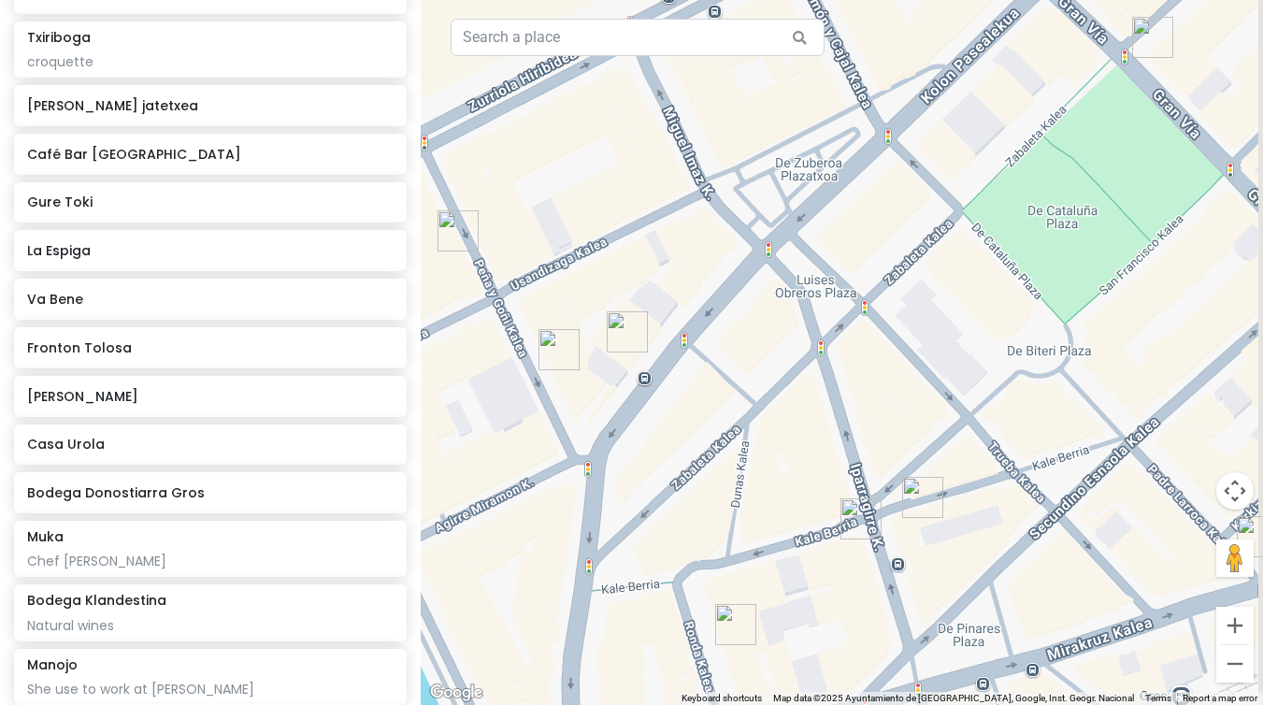
drag, startPoint x: 891, startPoint y: 296, endPoint x: 786, endPoint y: 506, distance: 234.1
click at [786, 506] on div at bounding box center [842, 352] width 842 height 705
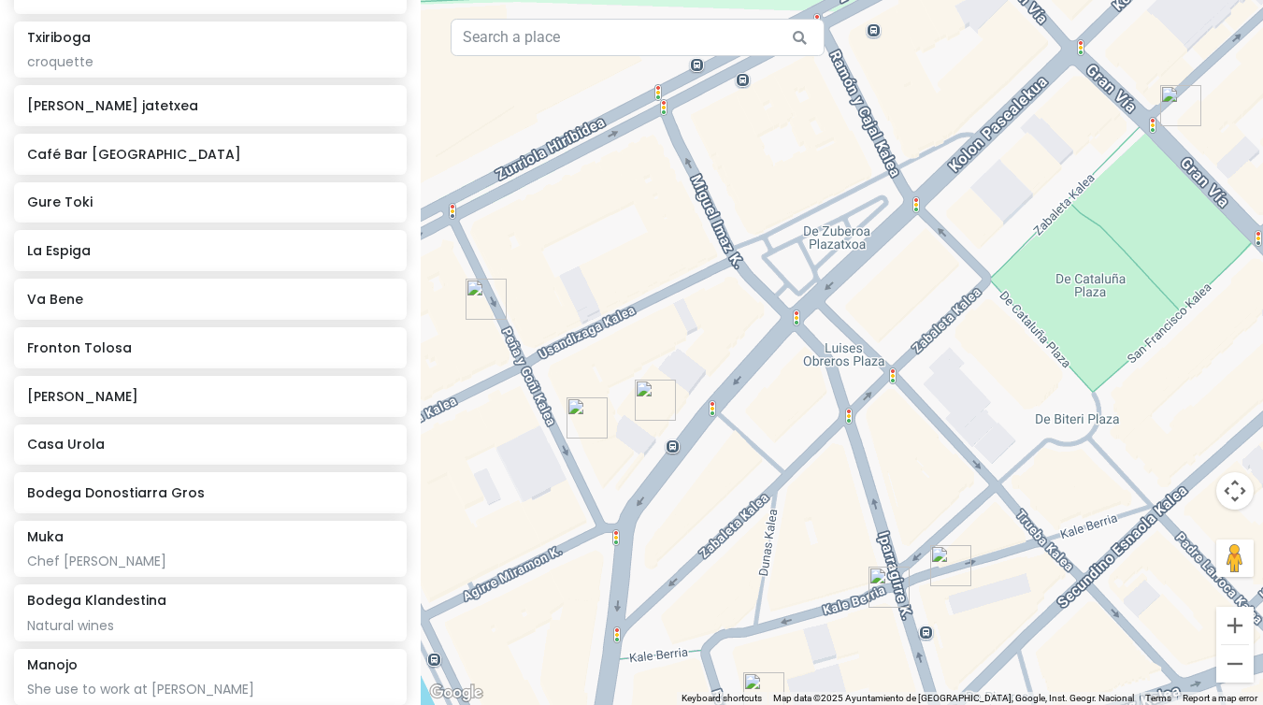
drag, startPoint x: 894, startPoint y: 235, endPoint x: 967, endPoint y: 243, distance: 73.4
click at [967, 243] on div at bounding box center [842, 352] width 842 height 705
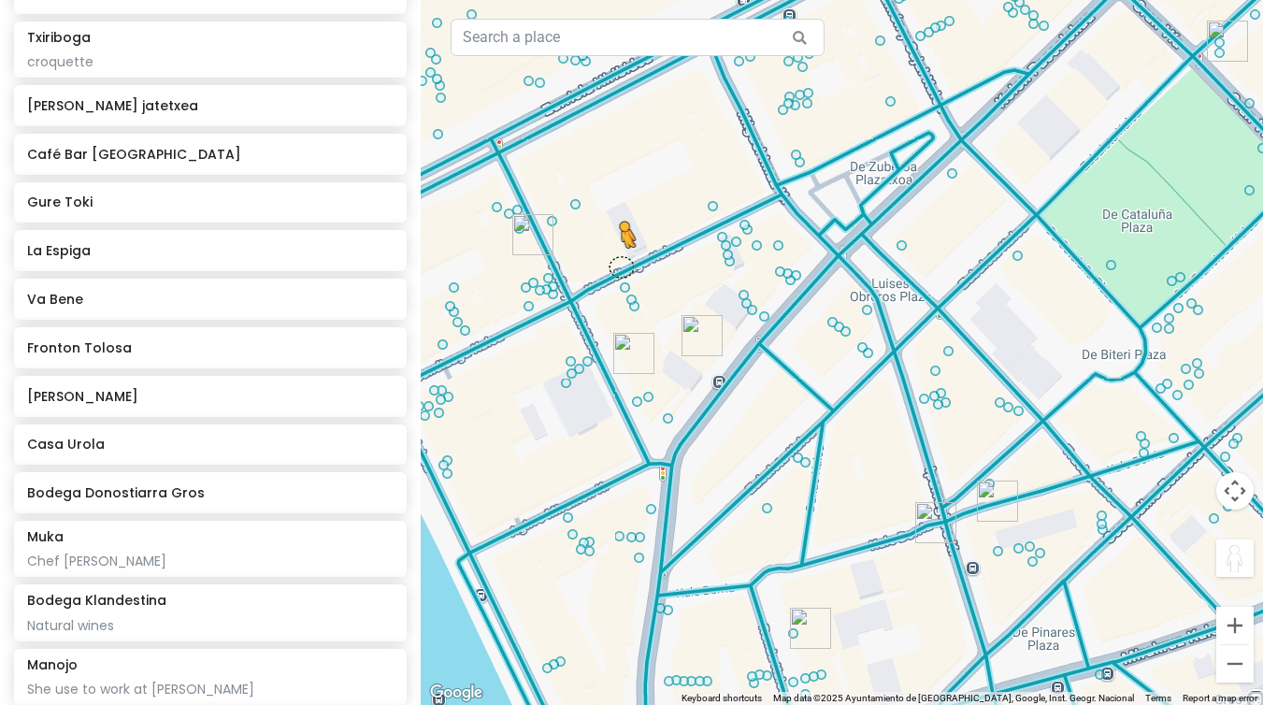
drag, startPoint x: 1243, startPoint y: 552, endPoint x: 620, endPoint y: 266, distance: 685.9
click at [620, 266] on div "To activate drag with keyboard, press Alt + Enter. Once in keyboard drag state,…" at bounding box center [842, 352] width 842 height 705
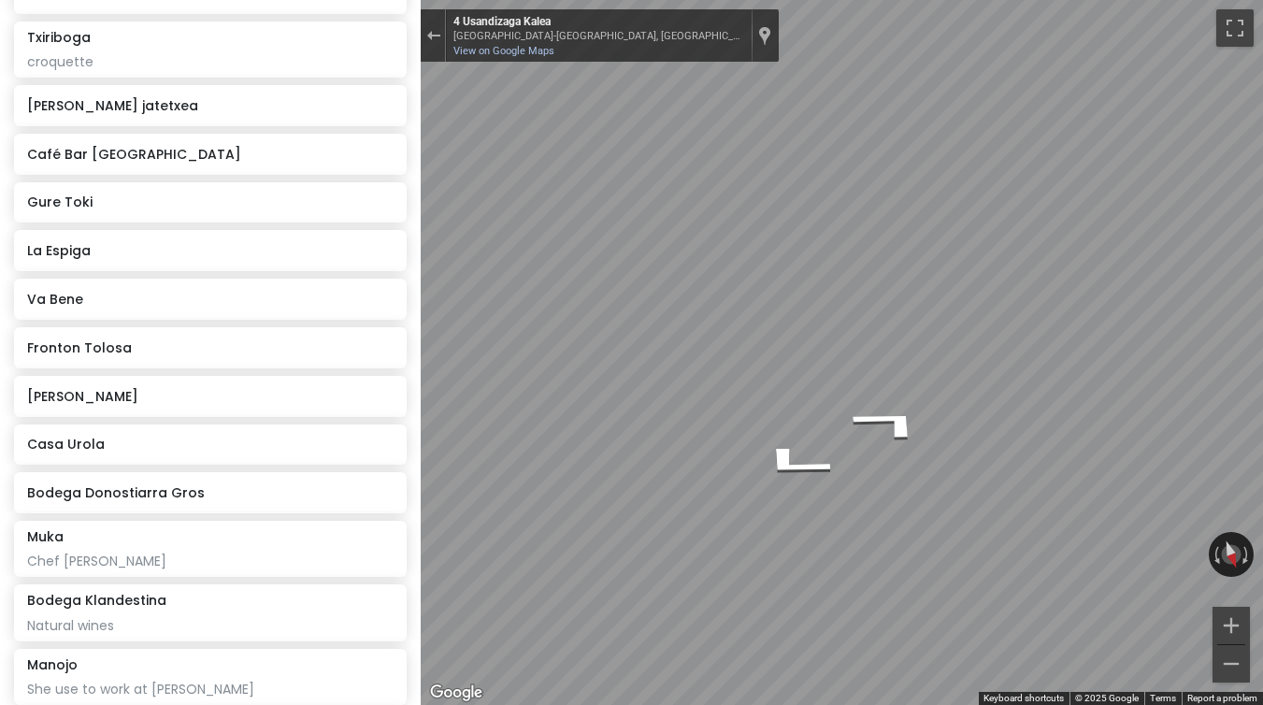
click at [1262, 284] on html "Basque country Private Change Dates Make a Copy Delete Trip Give Feedback 💡 Sup…" at bounding box center [631, 352] width 1263 height 705
click at [1262, 446] on html "Basque country Private Change Dates Make a Copy Delete Trip Give Feedback 💡 Sup…" at bounding box center [631, 352] width 1263 height 705
click at [1262, 401] on html "Basque country Private Change Dates Make a Copy Delete Trip Give Feedback 💡 Sup…" at bounding box center [631, 352] width 1263 height 705
click at [184, 317] on div "Basque country Private Change Dates Make a Copy Delete Trip Give Feedback 💡 Sup…" at bounding box center [631, 352] width 1263 height 705
click at [176, 314] on div "Basque country Private Change Dates Make a Copy Delete Trip Give Feedback 💡 Sup…" at bounding box center [631, 352] width 1263 height 705
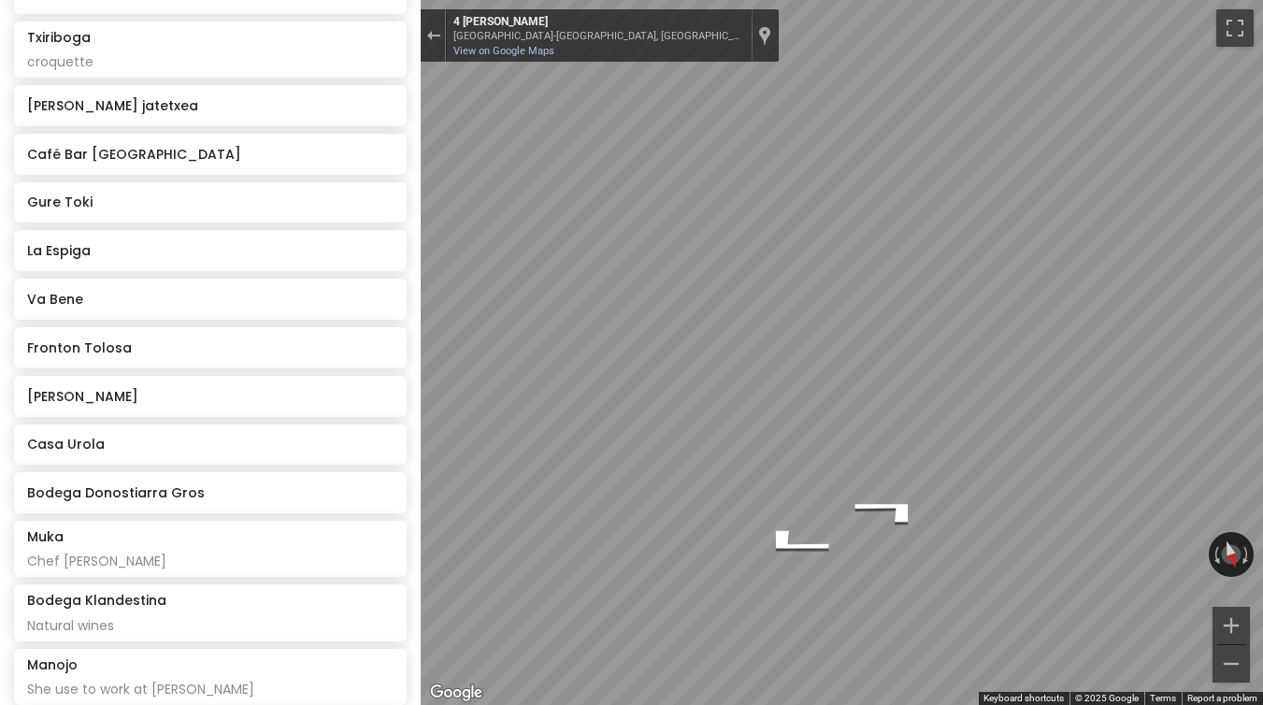
click at [1262, 355] on html "Basque country Private Change Dates Make a Copy Delete Trip Give Feedback 💡 Sup…" at bounding box center [631, 352] width 1263 height 705
click at [1262, 323] on html "Basque country Private Change Dates Make a Copy Delete Trip Give Feedback 💡 Sup…" at bounding box center [631, 352] width 1263 height 705
click at [1262, 386] on html "Basque country Private Change Dates Make a Copy Delete Trip Give Feedback 💡 Sup…" at bounding box center [631, 352] width 1263 height 705
click at [1262, 350] on html "Basque country Private Change Dates Make a Copy Delete Trip Give Feedback 💡 Sup…" at bounding box center [631, 352] width 1263 height 705
click at [0, 371] on html "Basque country Private Change Dates Make a Copy Delete Trip Give Feedback 💡 Sup…" at bounding box center [631, 352] width 1263 height 705
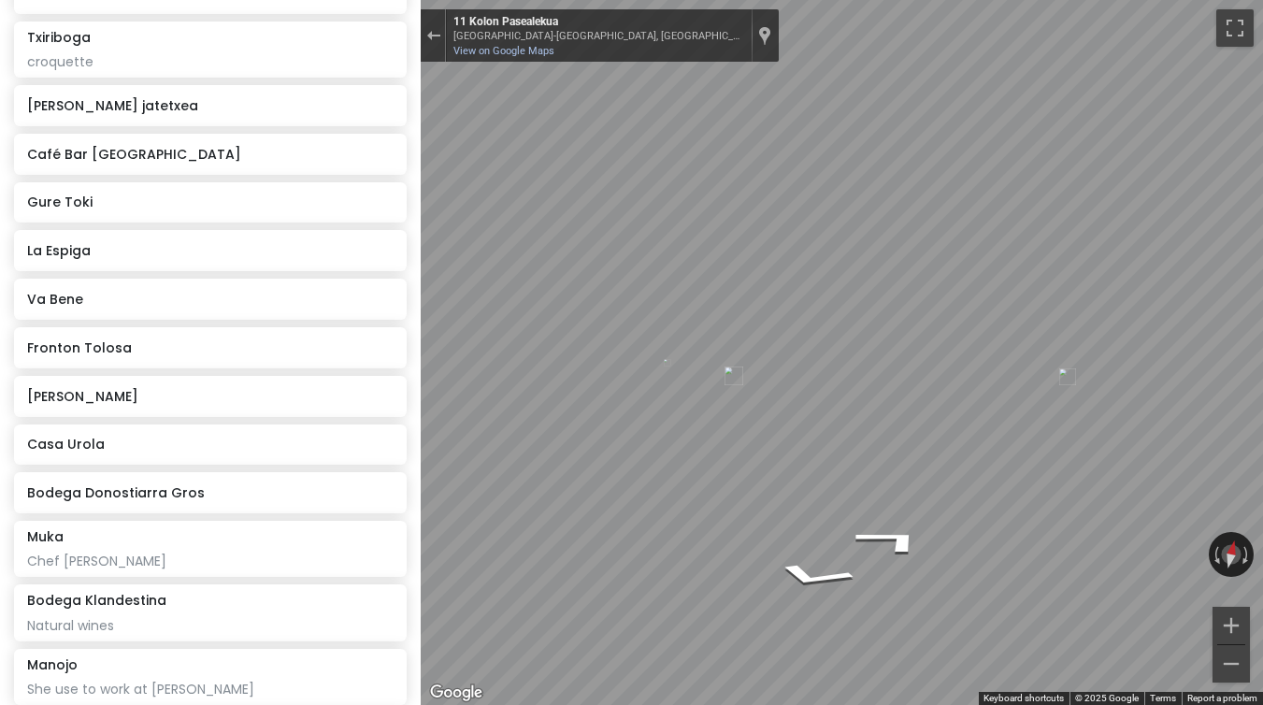
click at [1262, 414] on html "Basque country Private Change Dates Make a Copy Delete Trip Give Feedback 💡 Sup…" at bounding box center [631, 352] width 1263 height 705
click at [69, 201] on h6 "Gure Toki" at bounding box center [203, 201] width 353 height 17
click at [28, 564] on div "Basque country Private Change Dates Make a Copy Delete Trip Give Feedback 💡 Sup…" at bounding box center [631, 352] width 1263 height 705
click at [1262, 362] on html "Basque country Private Change Dates Make a Copy Delete Trip Give Feedback 💡 Sup…" at bounding box center [631, 352] width 1263 height 705
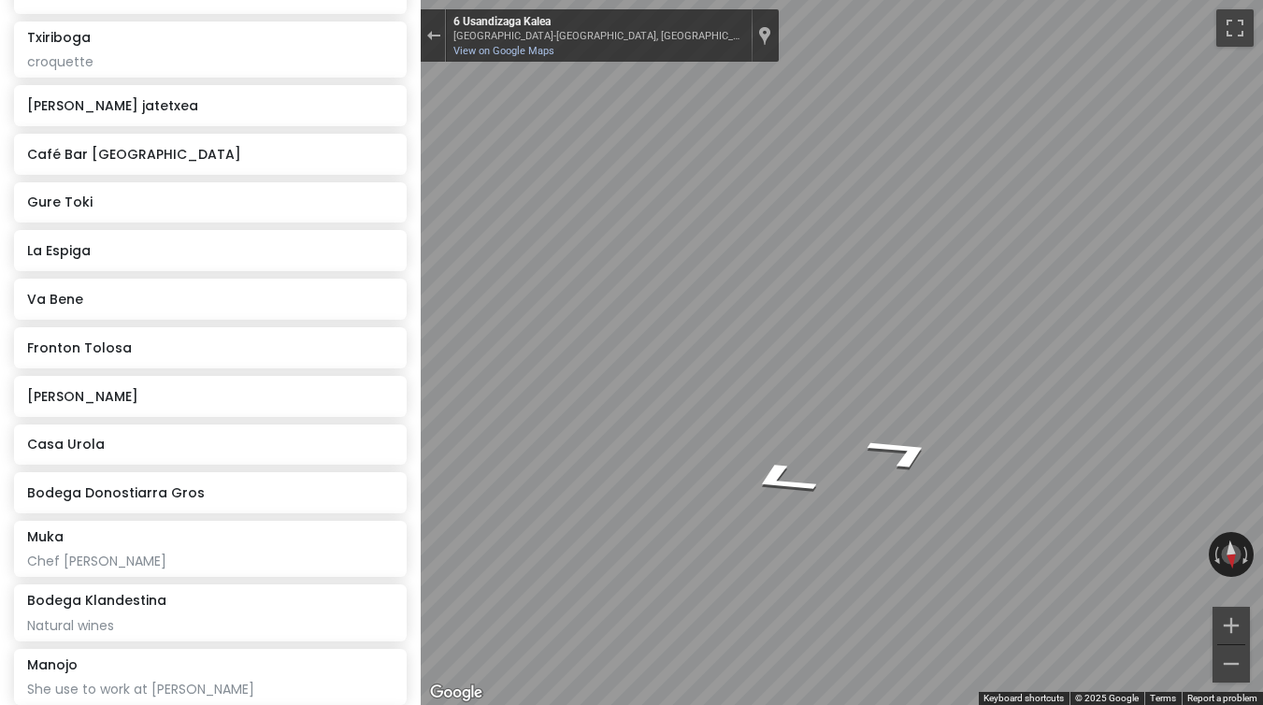
click at [1262, 377] on html "Basque country Private Change Dates Make a Copy Delete Trip Give Feedback 💡 Sup…" at bounding box center [631, 352] width 1263 height 705
click at [1262, 254] on html "Basque country Private Change Dates Make a Copy Delete Trip Give Feedback 💡 Sup…" at bounding box center [631, 352] width 1263 height 705
click at [1262, 273] on html "Basque country Private Change Dates Make a Copy Delete Trip Give Feedback 💡 Sup…" at bounding box center [631, 352] width 1263 height 705
click at [1262, 136] on html "Basque country Private Change Dates Make a Copy Delete Trip Give Feedback 💡 Sup…" at bounding box center [631, 352] width 1263 height 705
click at [387, 225] on div "Basque country Private Change Dates Make a Copy Delete Trip Give Feedback 💡 Sup…" at bounding box center [631, 352] width 1263 height 705
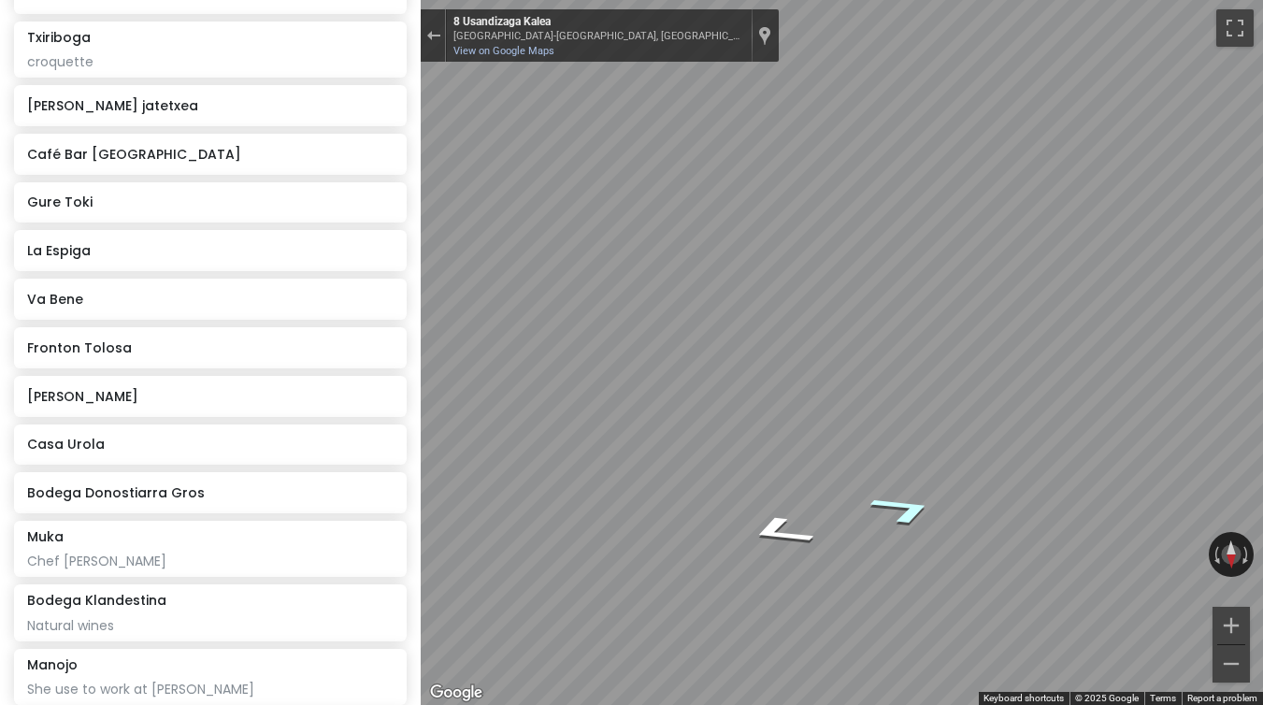
click at [902, 523] on icon "Go Southwest, Usandizaga Kalea" at bounding box center [904, 509] width 126 height 47
drag, startPoint x: 1108, startPoint y: 540, endPoint x: 242, endPoint y: 343, distance: 887.6
click at [242, 343] on div "Basque country Private Change Dates Make a Copy Delete Trip Give Feedback 💡 Sup…" at bounding box center [631, 352] width 1263 height 705
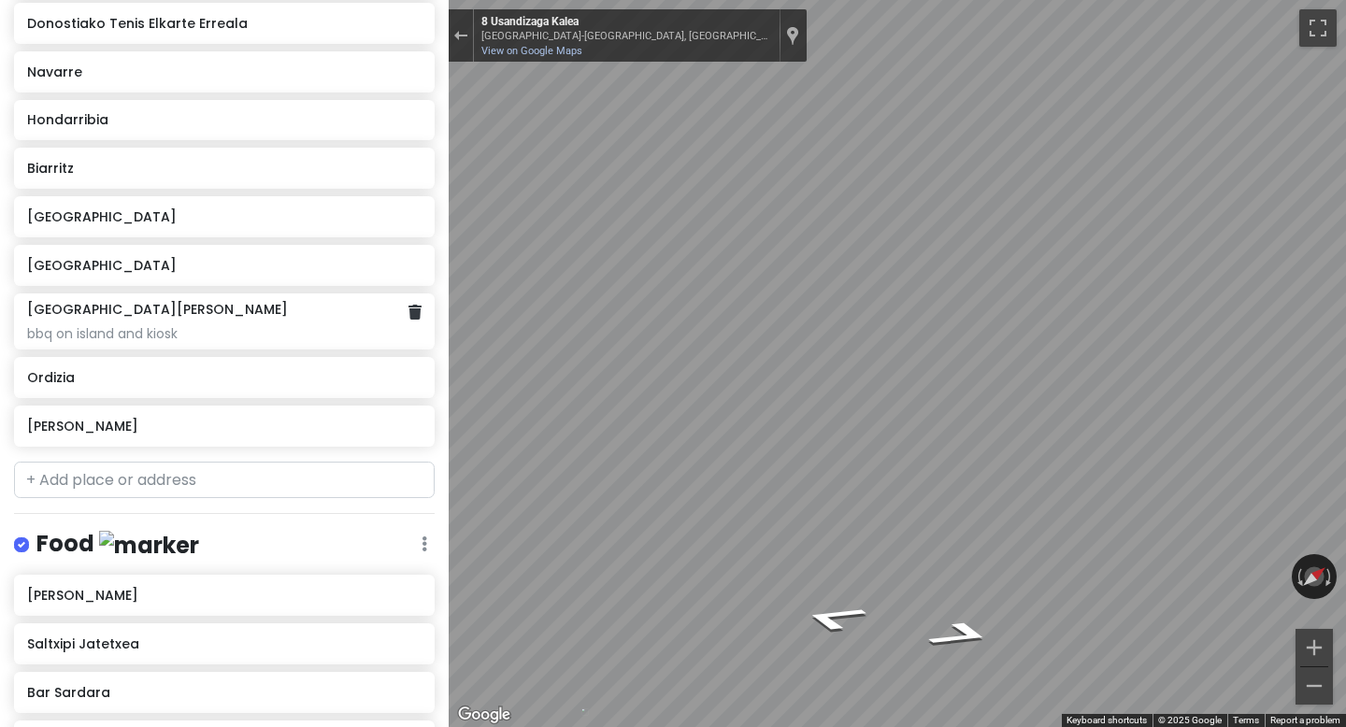
scroll to position [799, 0]
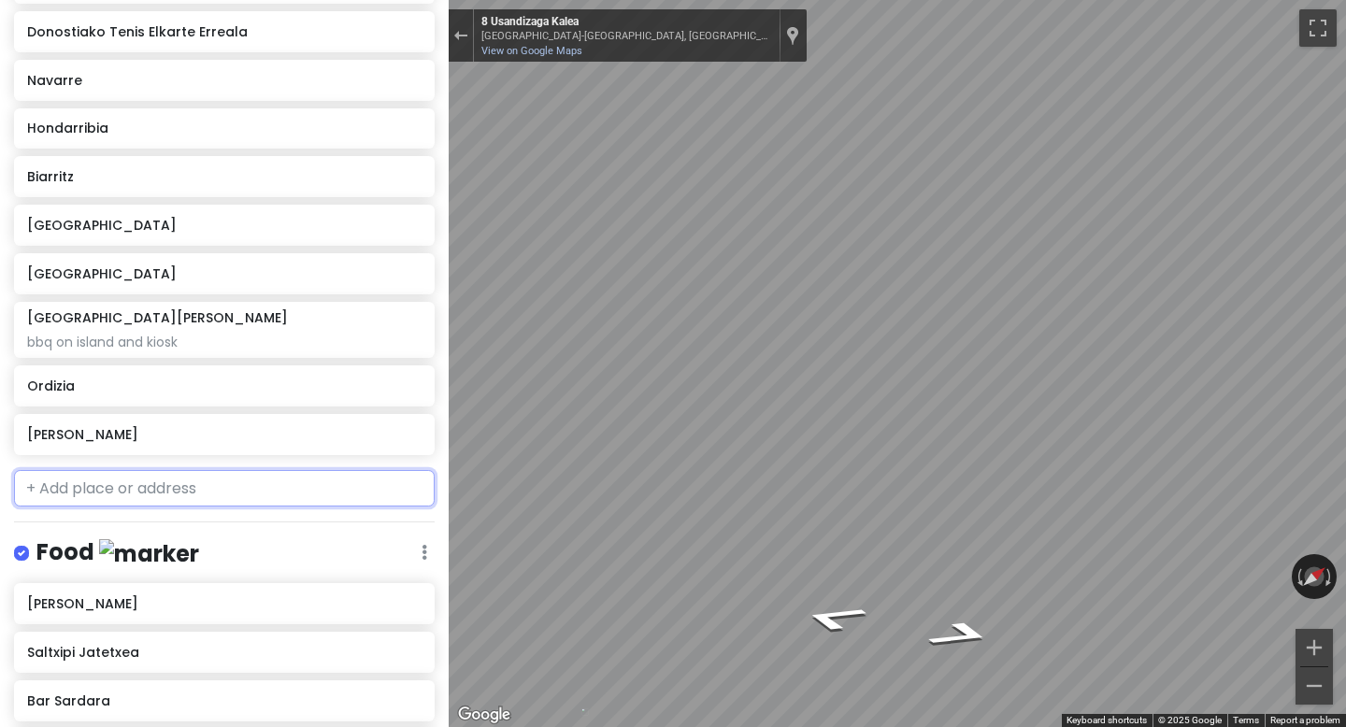
click at [104, 494] on input "text" at bounding box center [224, 488] width 421 height 37
paste input "a_contrapelo"
type input "a_contrapelo"
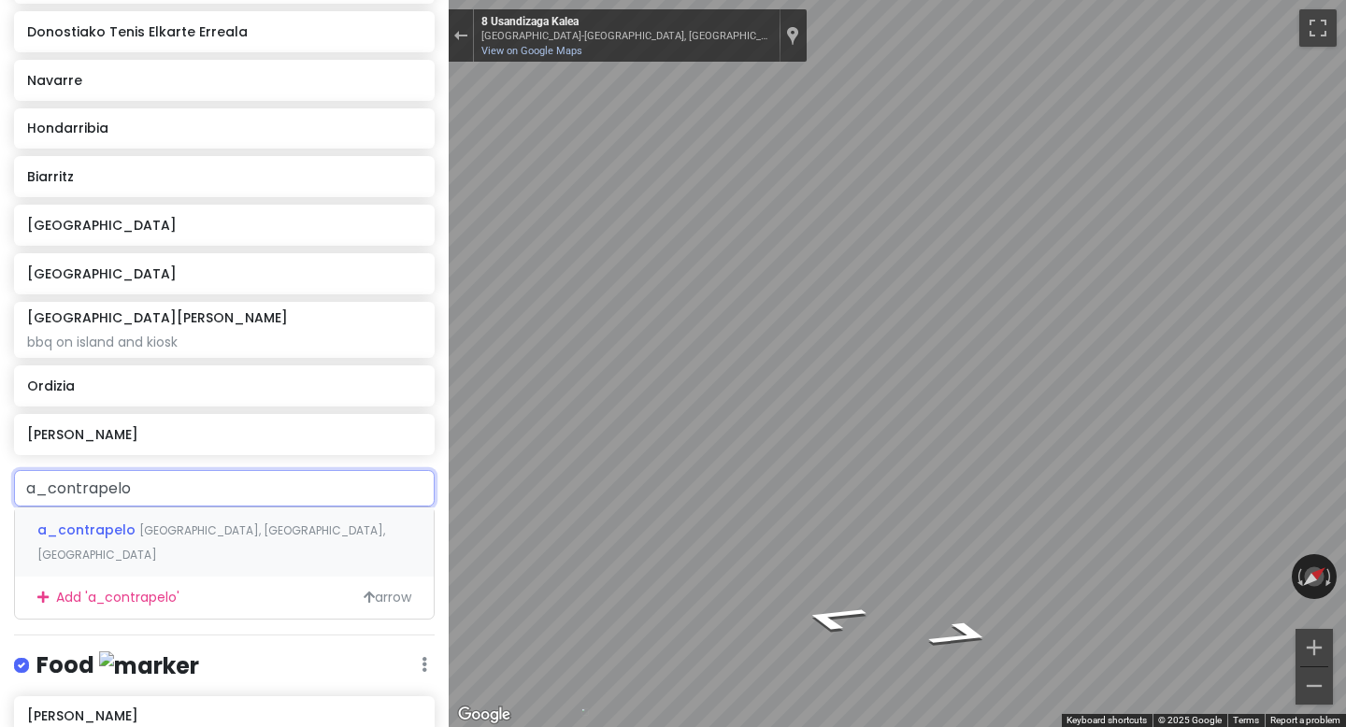
click at [173, 534] on span "[GEOGRAPHIC_DATA], [GEOGRAPHIC_DATA], [GEOGRAPHIC_DATA]" at bounding box center [211, 542] width 348 height 40
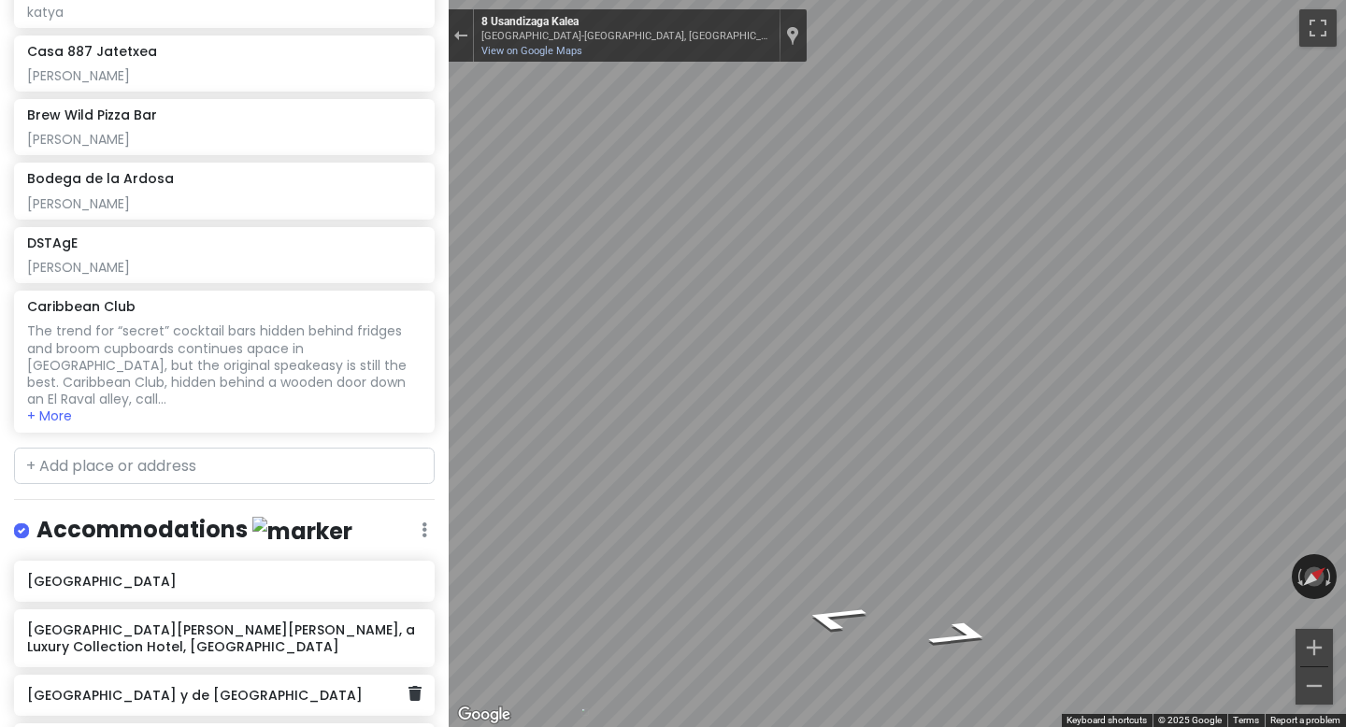
scroll to position [4581, 0]
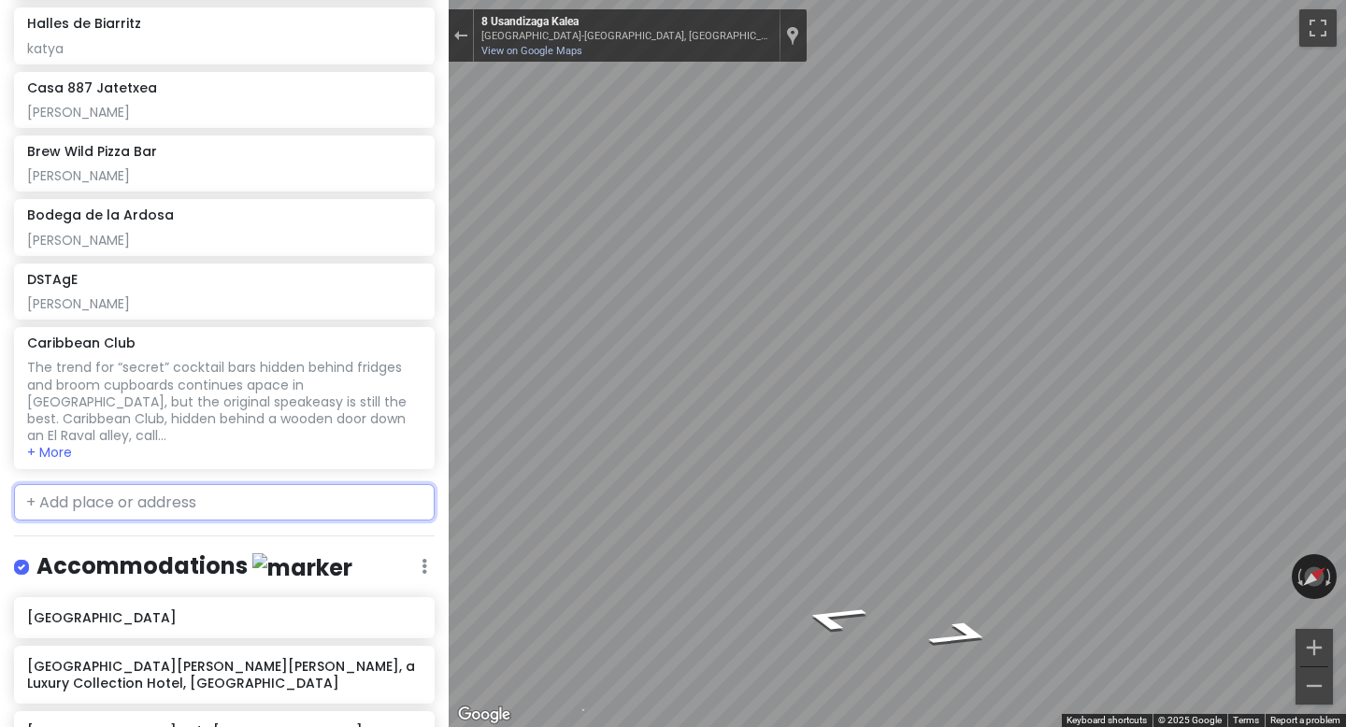
click at [146, 485] on input "text" at bounding box center [224, 502] width 421 height 37
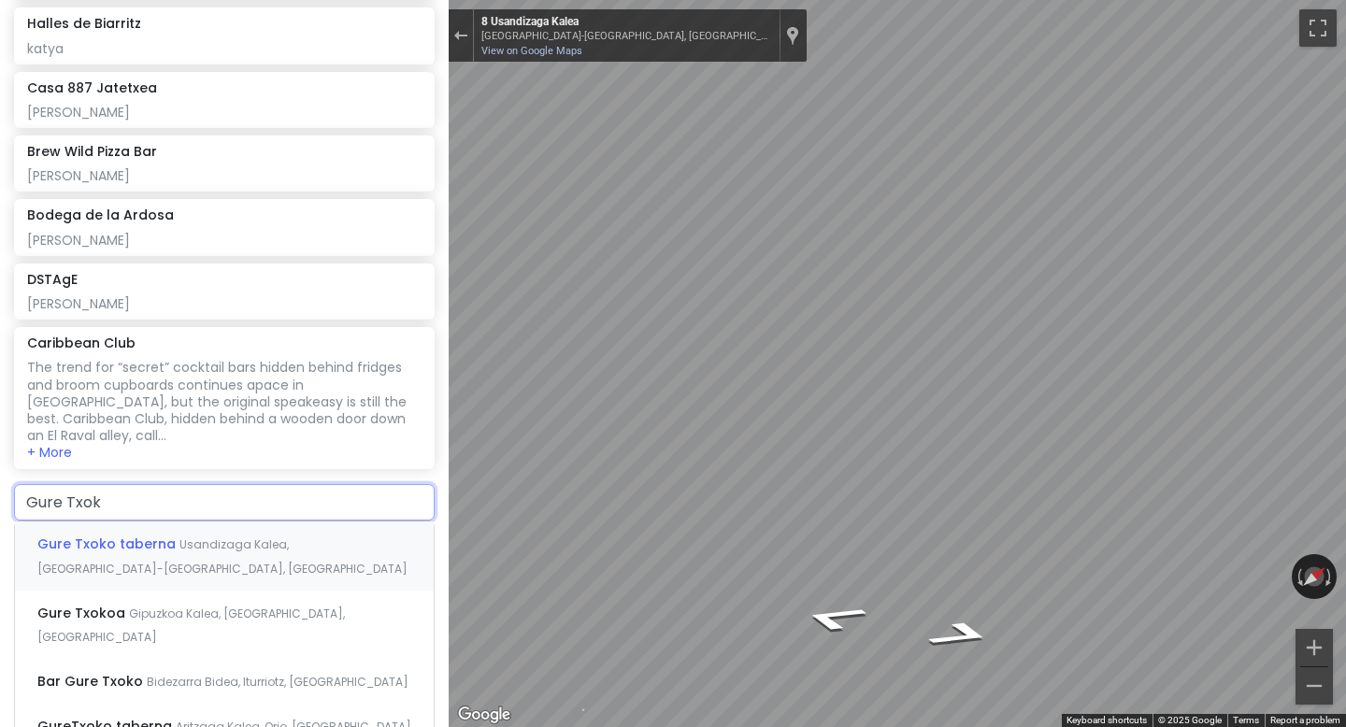
type input "[PERSON_NAME]"
click at [161, 535] on span "Gure Txoko taberna" at bounding box center [108, 544] width 142 height 19
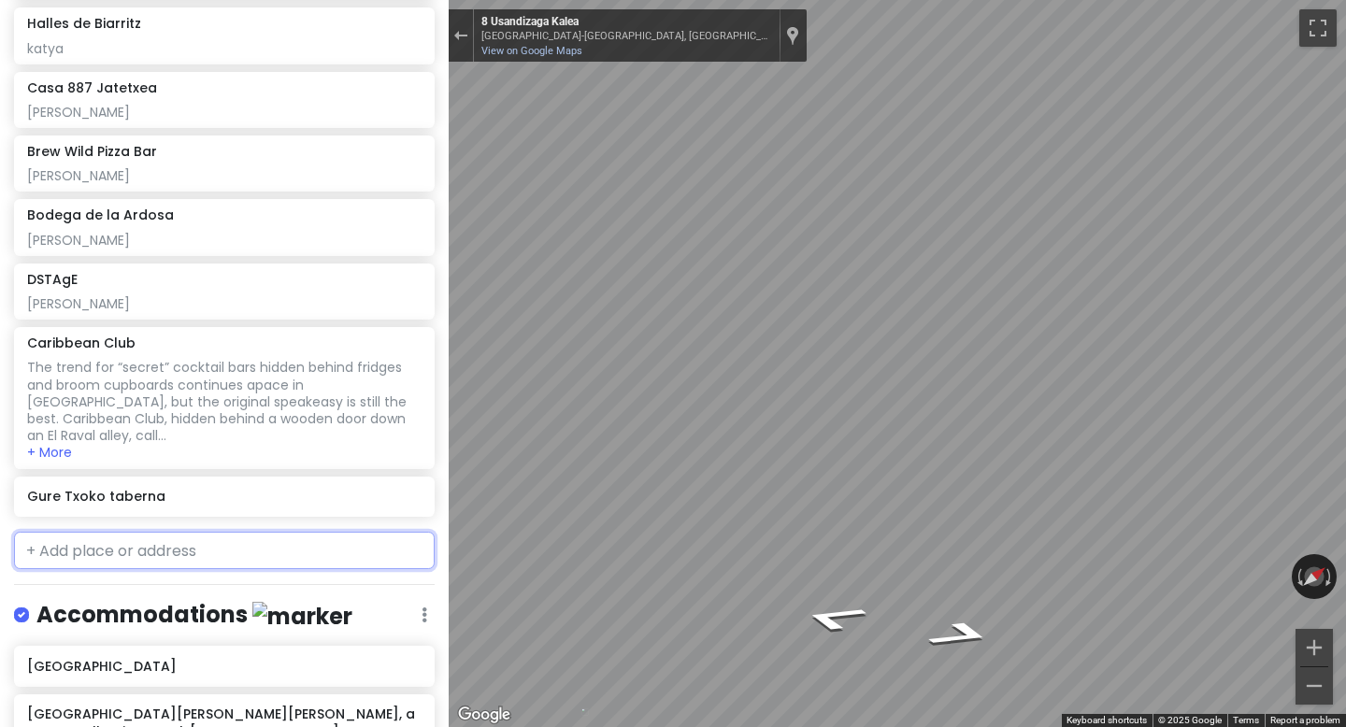
scroll to position [4629, 0]
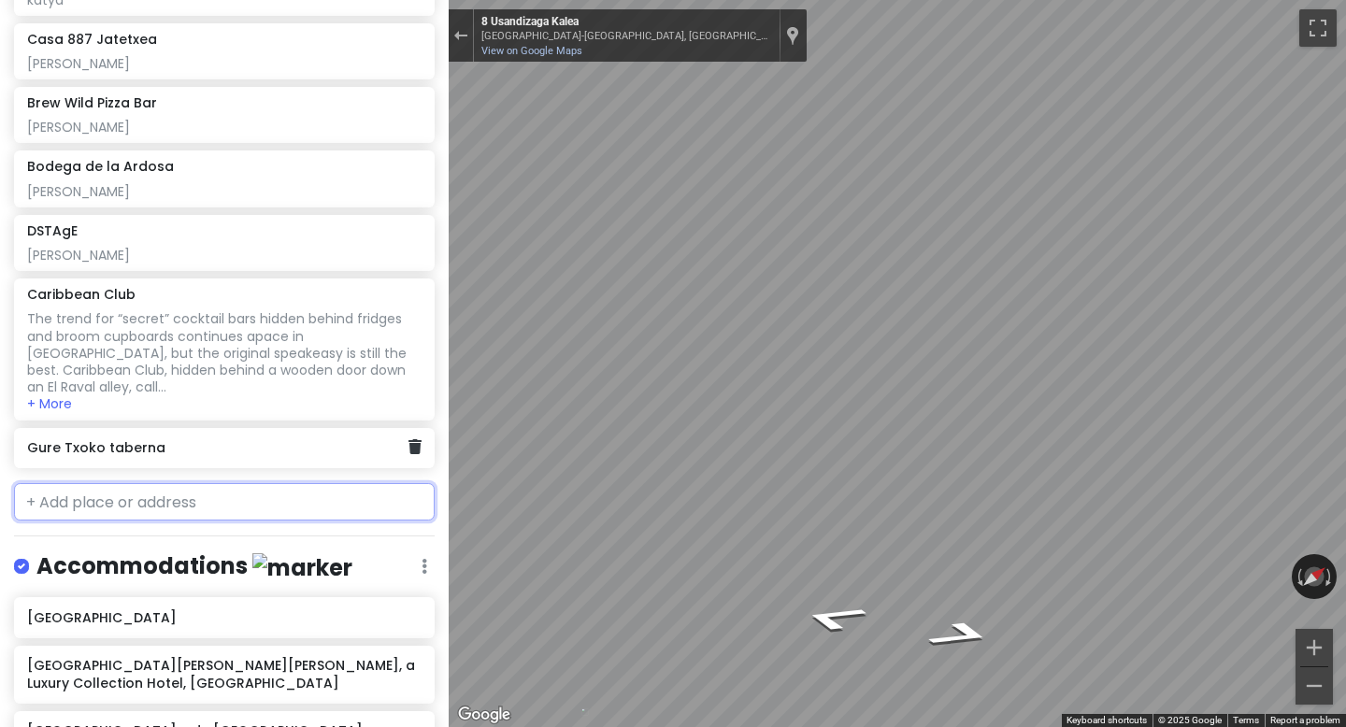
click at [197, 441] on div "Gure Txoko taberna" at bounding box center [224, 448] width 421 height 41
click at [128, 439] on h6 "Gure Txoko taberna" at bounding box center [217, 447] width 380 height 17
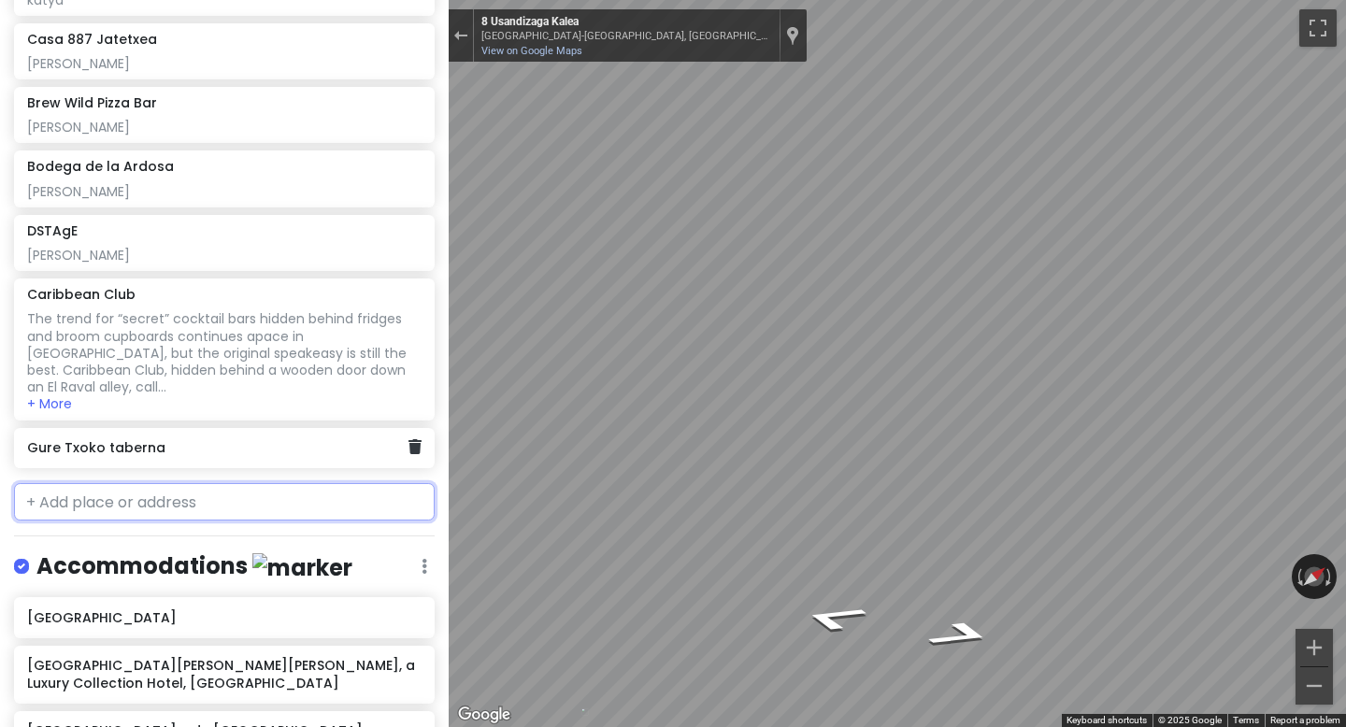
click at [128, 439] on h6 "Gure Txoko taberna" at bounding box center [217, 447] width 380 height 17
click at [158, 353] on div "The trend for “secret” cocktail bars hidden behind fridges and broom cupboards …" at bounding box center [223, 352] width 393 height 85
click at [123, 446] on div "Gure Txoko taberna" at bounding box center [224, 448] width 421 height 41
